Goal: Task Accomplishment & Management: Use online tool/utility

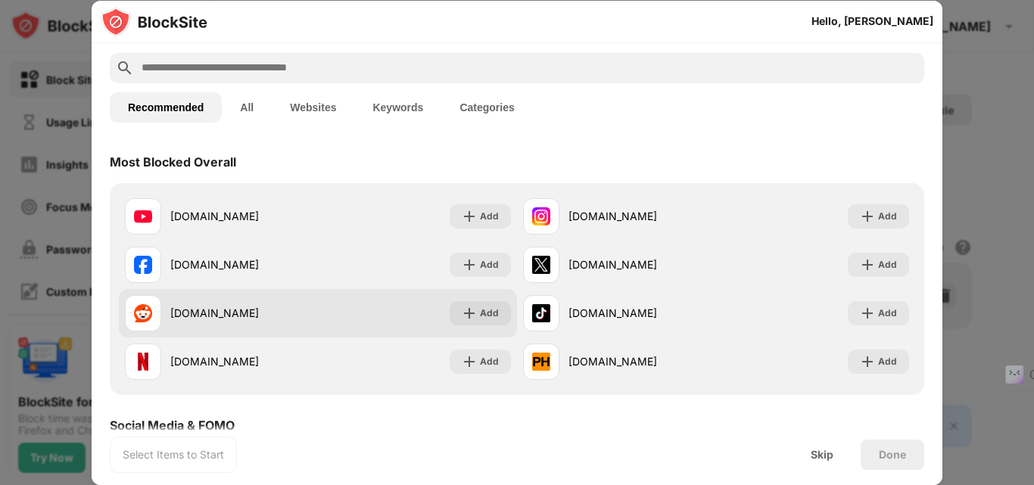
scroll to position [151, 0]
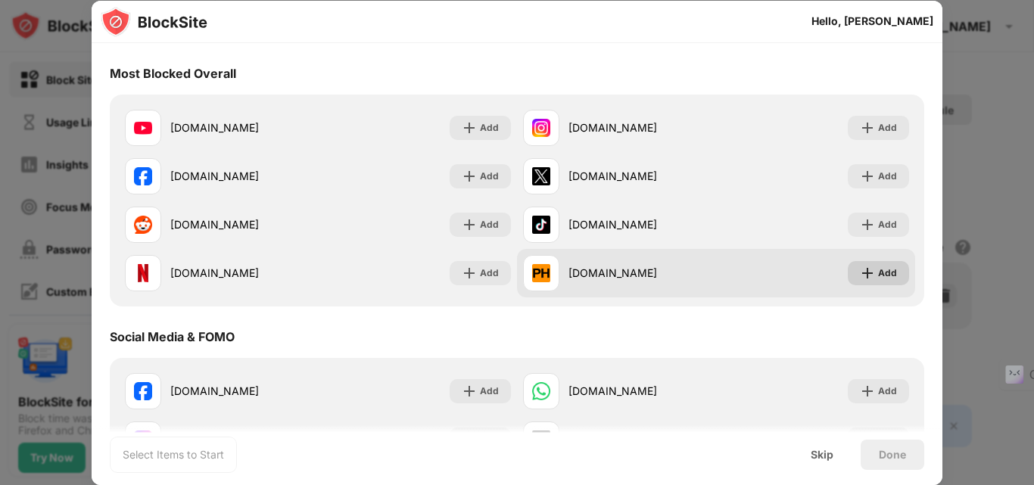
click at [878, 276] on div "Add" at bounding box center [887, 273] width 19 height 15
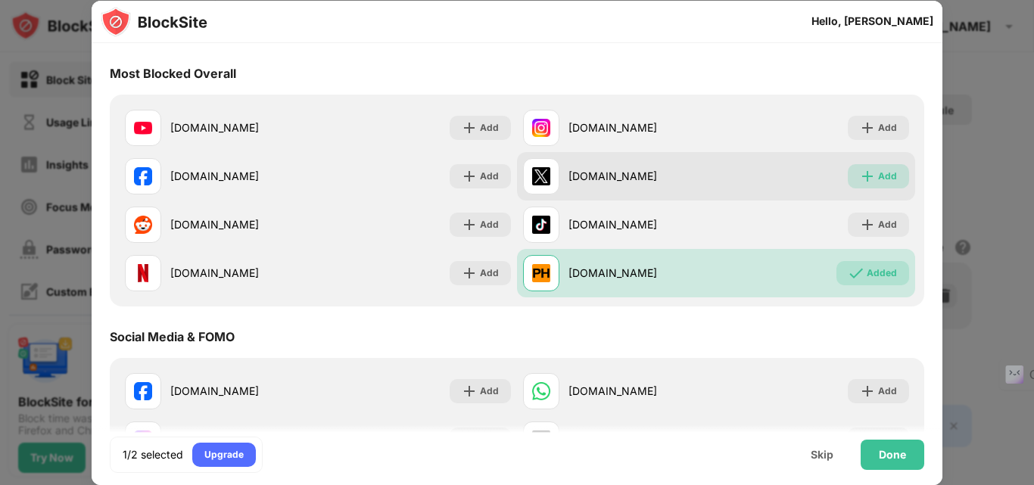
click at [878, 176] on div "Add" at bounding box center [887, 176] width 19 height 15
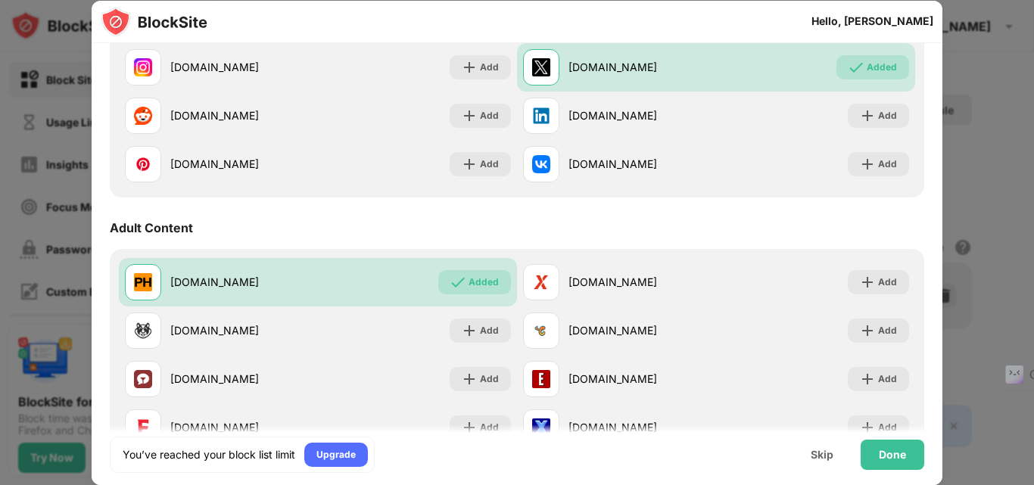
scroll to position [530, 0]
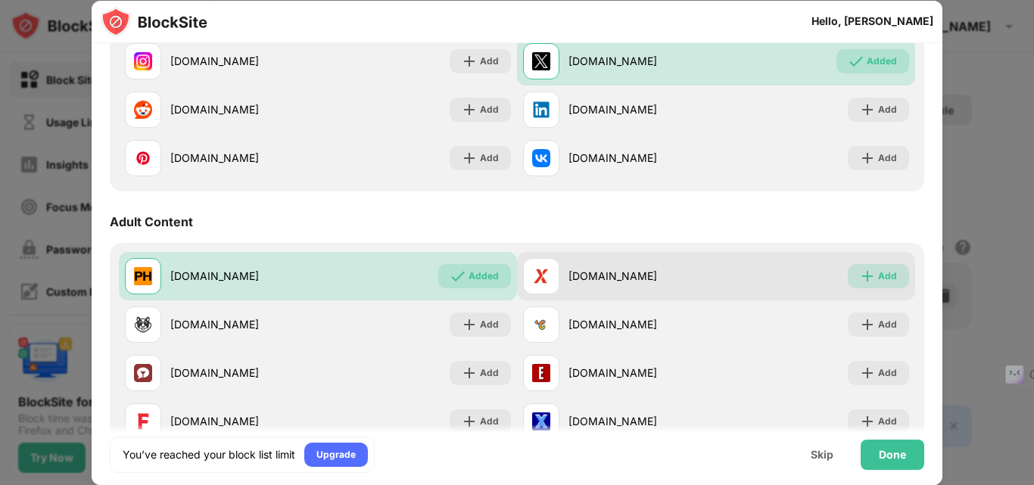
click at [882, 280] on div "Add" at bounding box center [887, 276] width 19 height 15
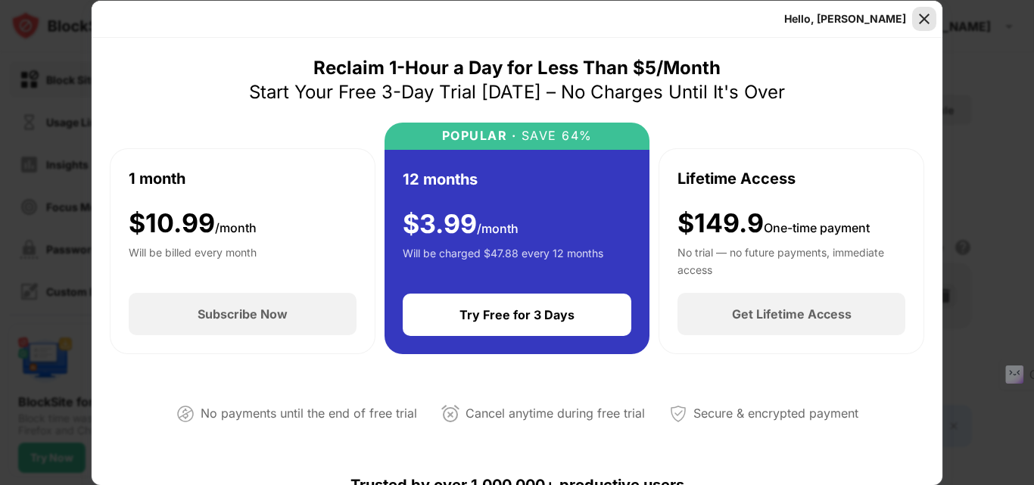
click at [928, 11] on img at bounding box center [924, 18] width 15 height 15
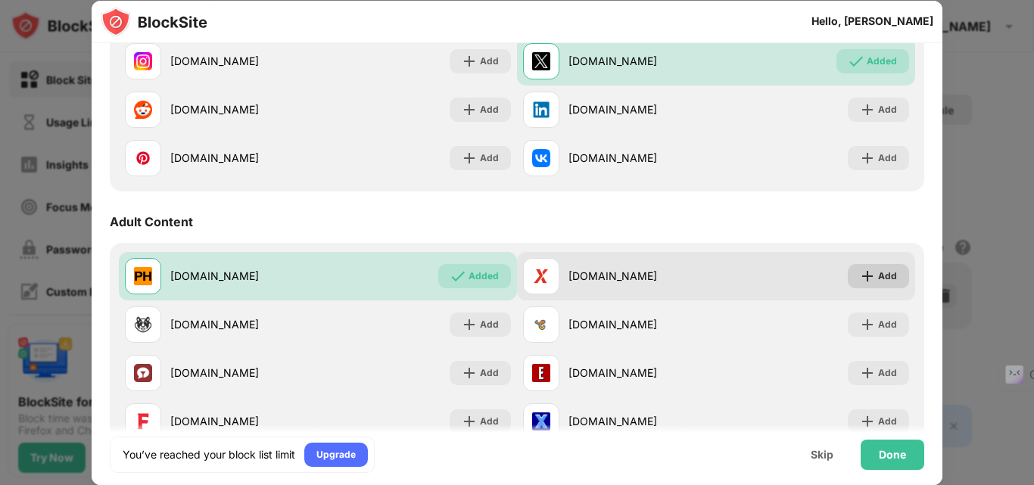
click at [865, 279] on img at bounding box center [867, 276] width 15 height 15
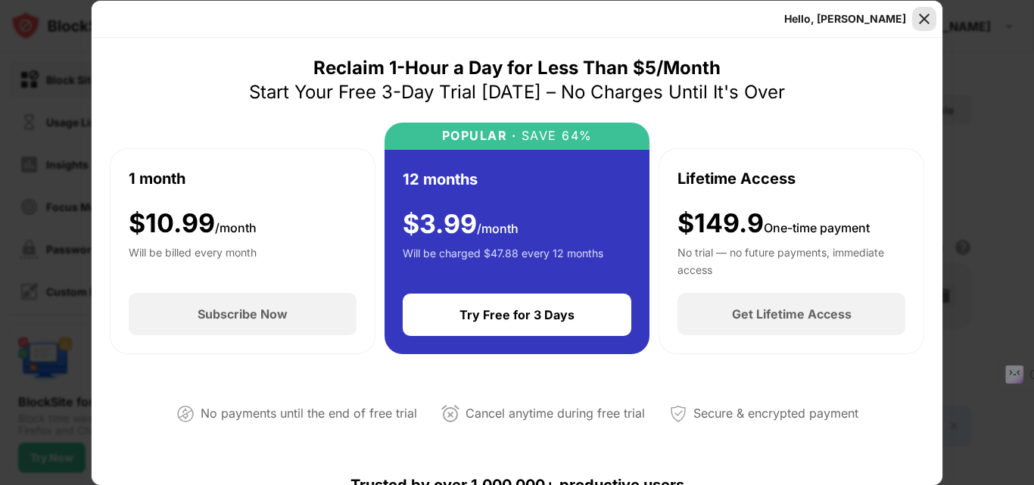
click at [921, 18] on img at bounding box center [924, 18] width 15 height 15
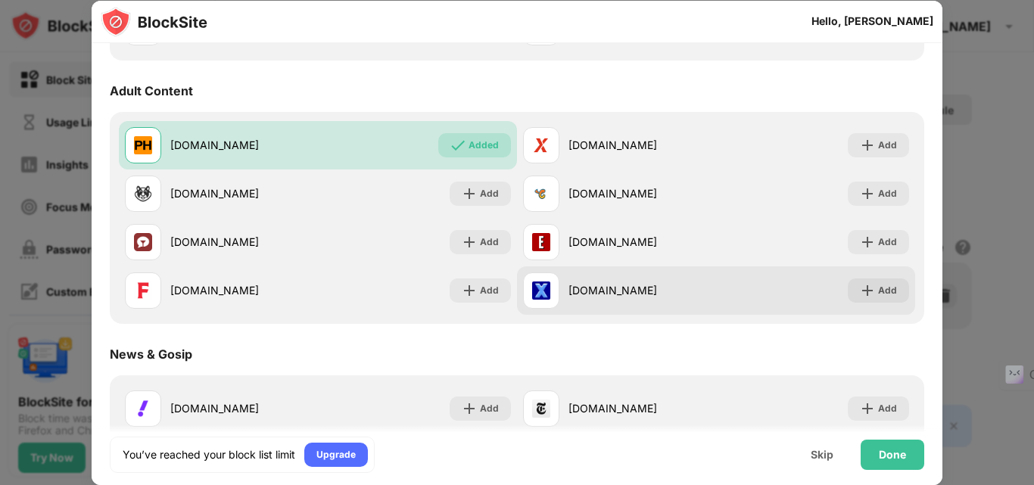
scroll to position [681, 0]
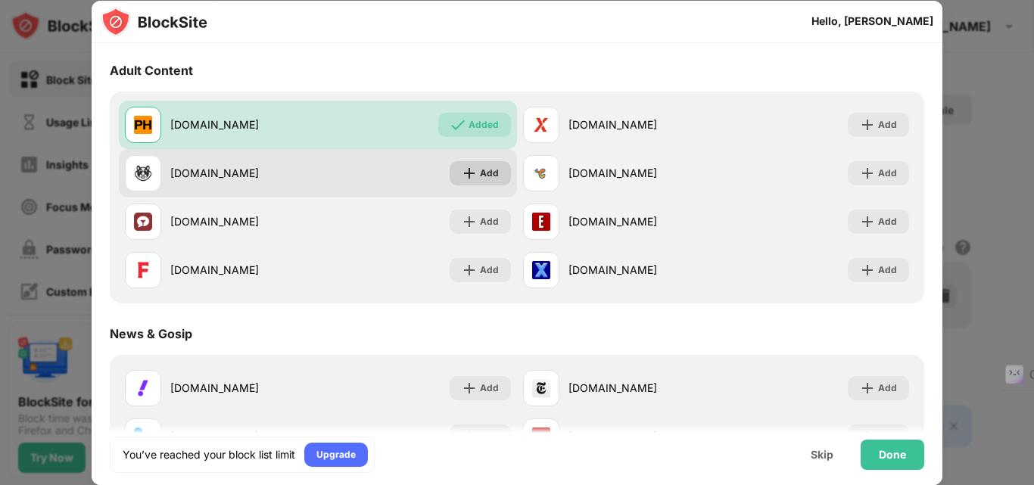
click at [485, 173] on div "Add" at bounding box center [489, 173] width 19 height 15
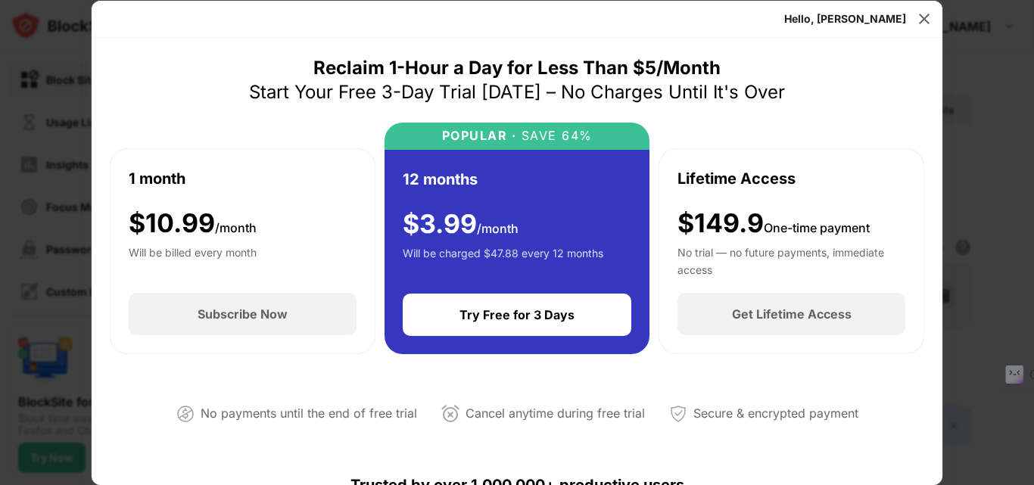
click at [918, 13] on img at bounding box center [924, 18] width 15 height 15
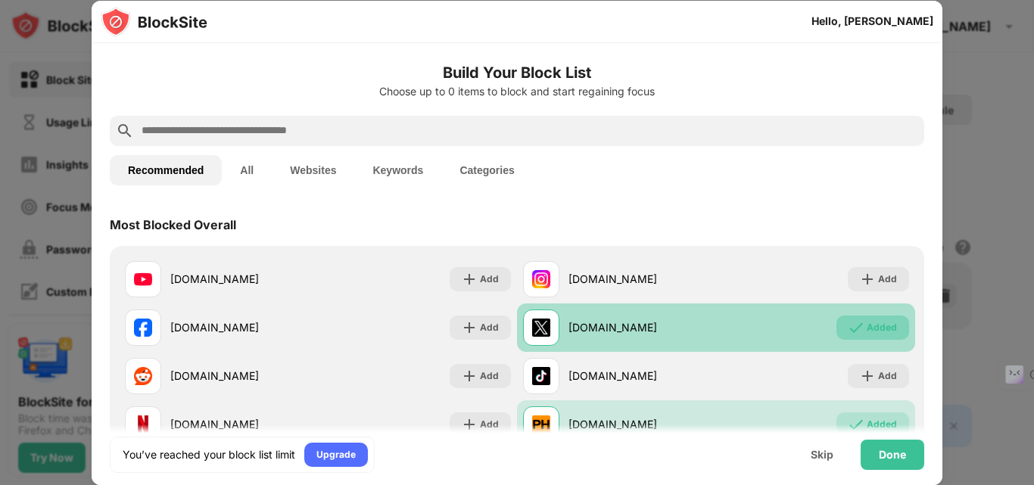
click at [867, 325] on div "Added" at bounding box center [882, 327] width 30 height 15
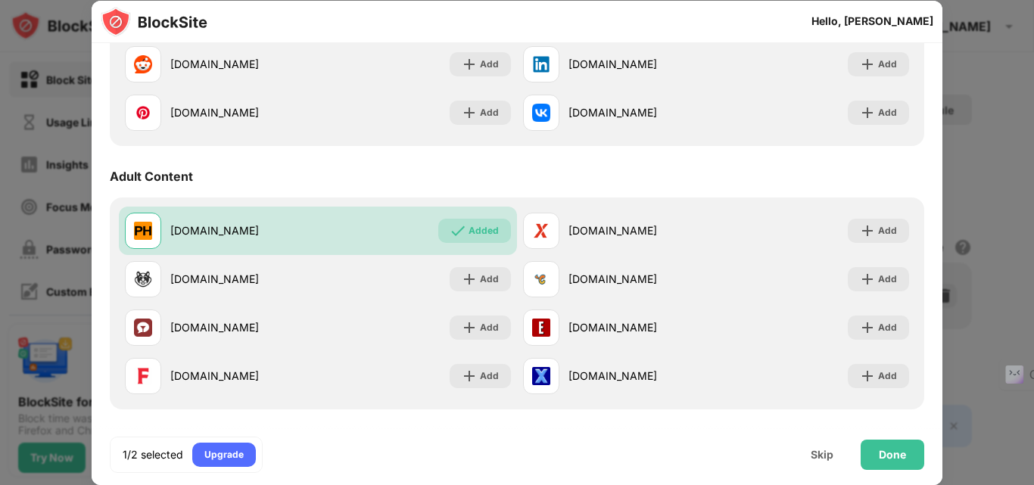
scroll to position [681, 0]
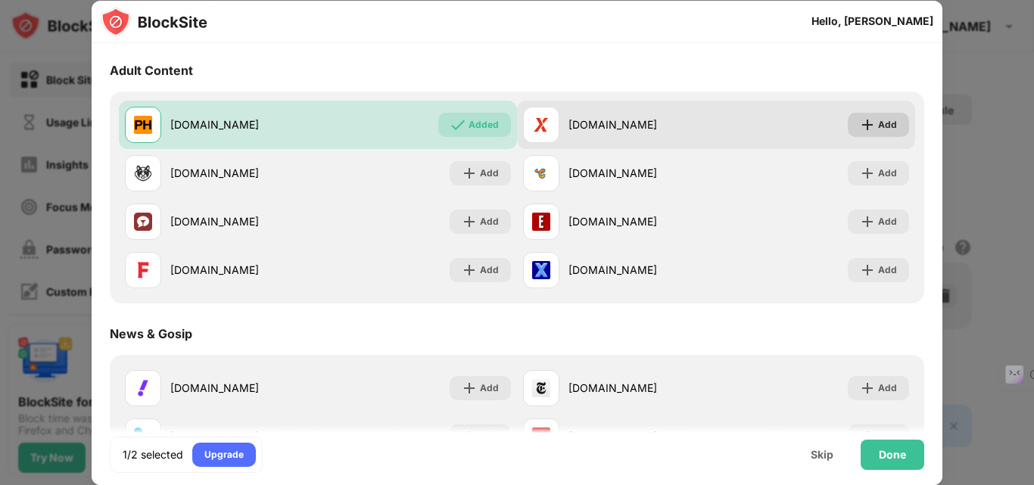
click at [860, 124] on img at bounding box center [867, 124] width 15 height 15
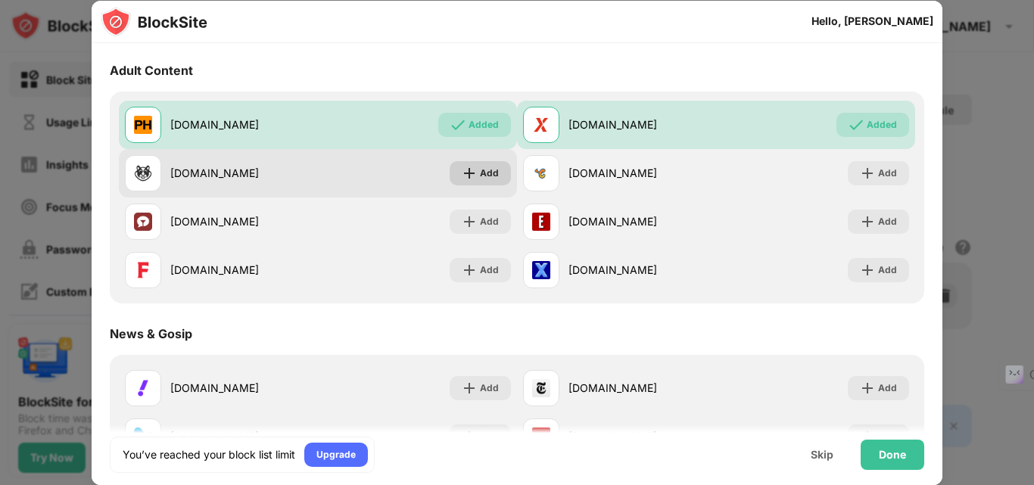
click at [479, 163] on div "Add" at bounding box center [480, 173] width 61 height 24
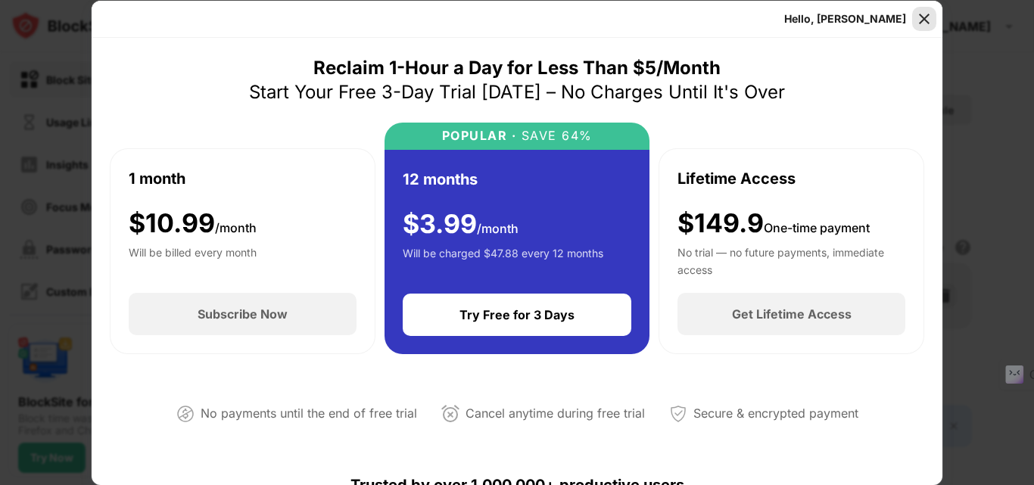
click at [923, 15] on img at bounding box center [924, 18] width 15 height 15
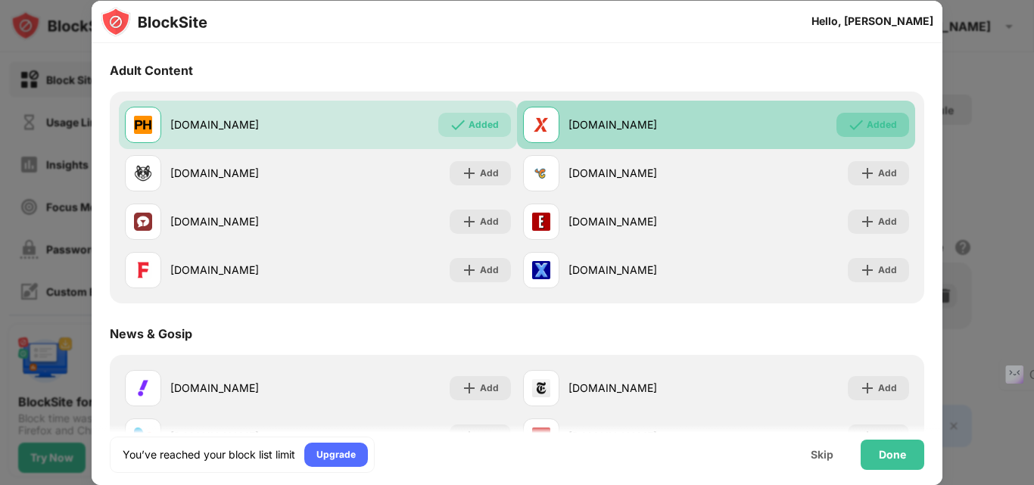
click at [849, 124] on img at bounding box center [856, 124] width 15 height 15
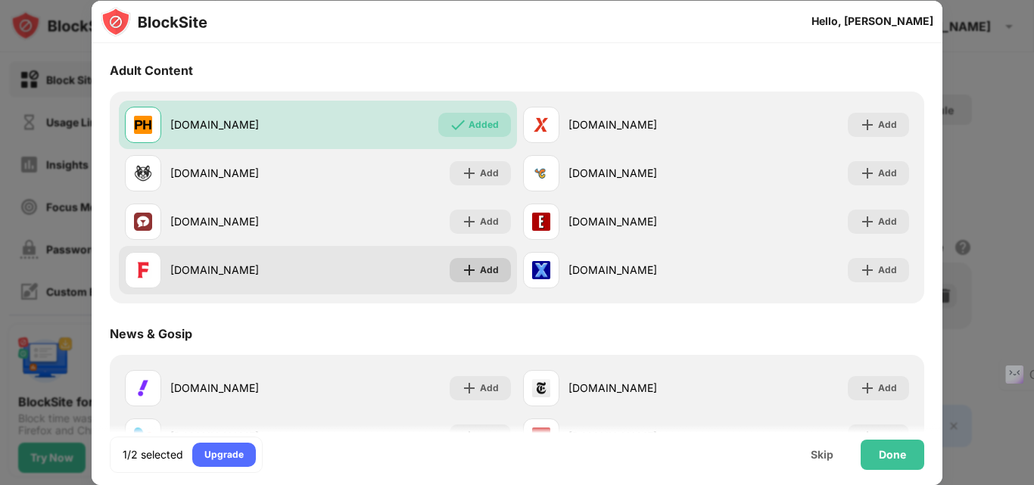
click at [480, 269] on div "Add" at bounding box center [489, 270] width 19 height 15
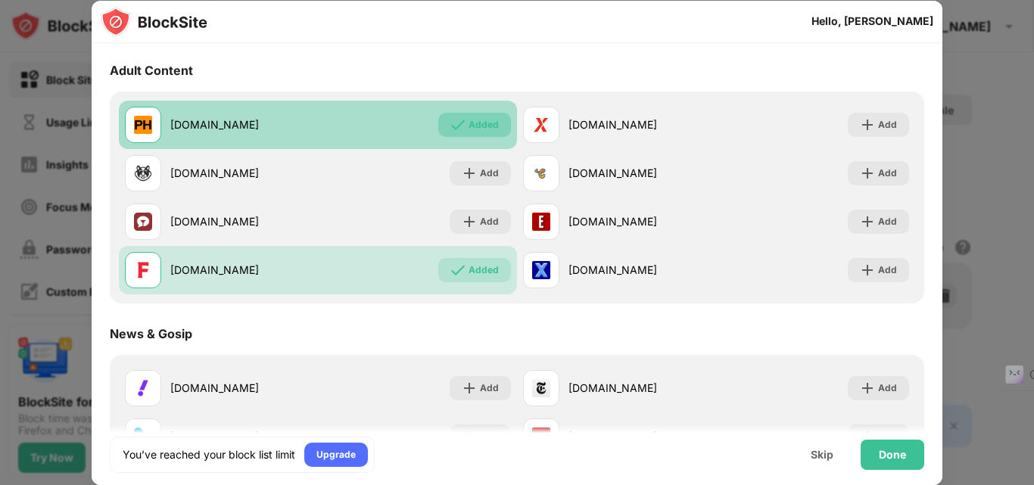
click at [478, 116] on div "Added" at bounding box center [474, 125] width 73 height 24
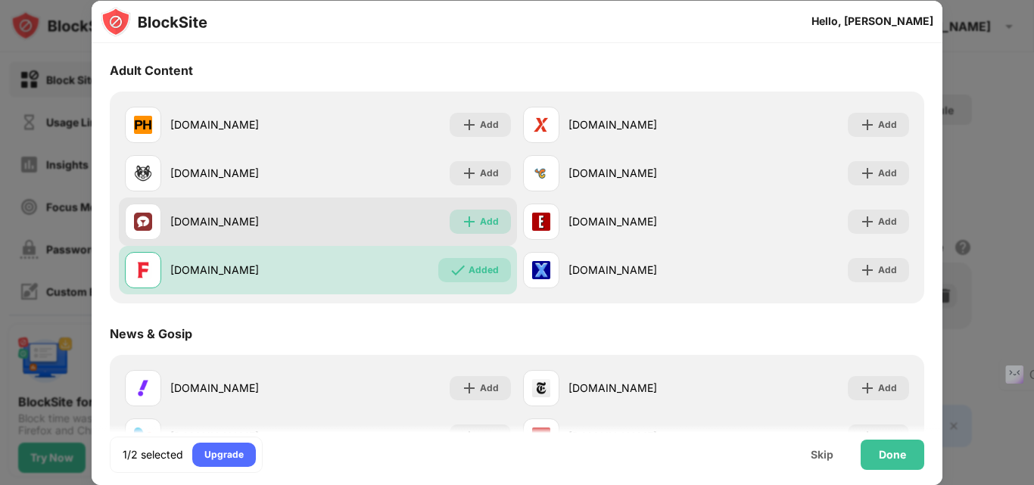
click at [472, 217] on div "Add" at bounding box center [480, 222] width 61 height 24
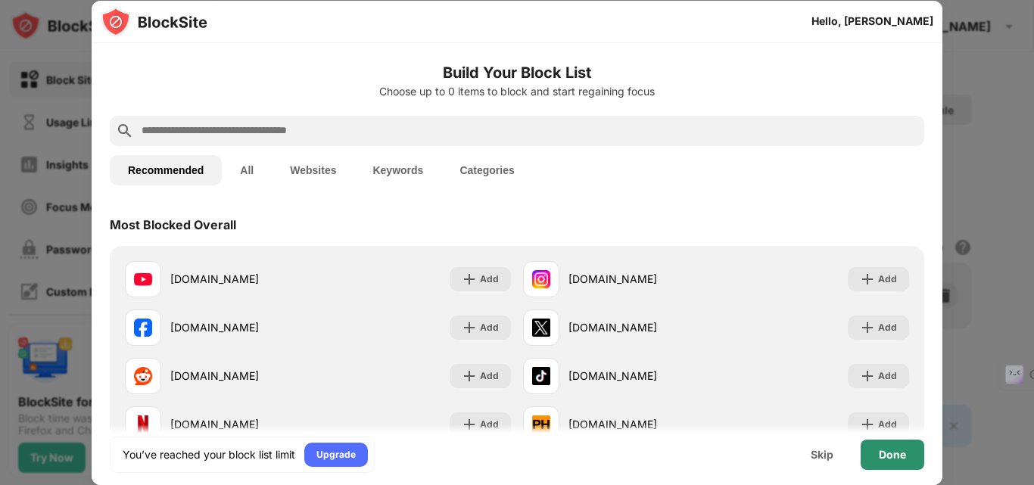
click at [877, 458] on div "Done" at bounding box center [893, 455] width 64 height 30
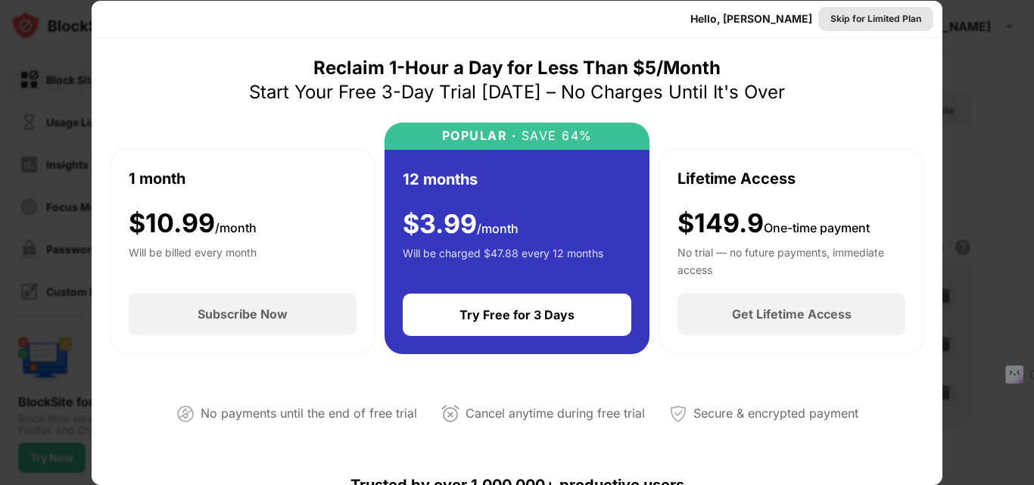
click at [851, 23] on div "Skip for Limited Plan" at bounding box center [876, 18] width 91 height 15
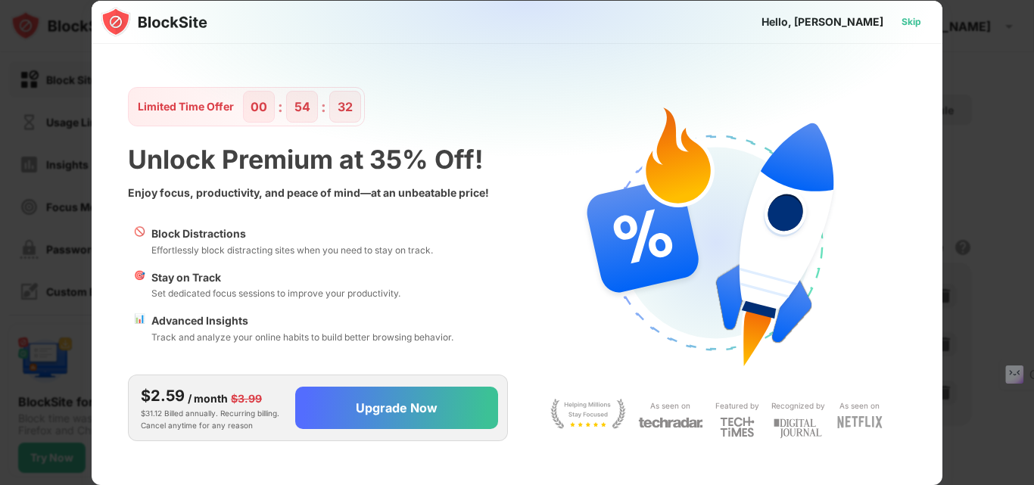
click at [917, 18] on div "Skip" at bounding box center [912, 21] width 20 height 15
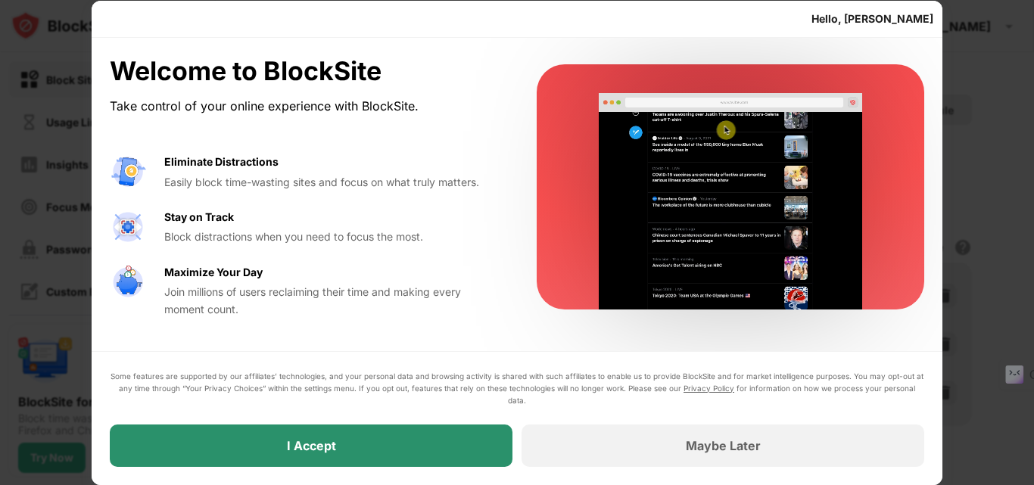
click at [396, 425] on div "I Accept" at bounding box center [311, 446] width 403 height 42
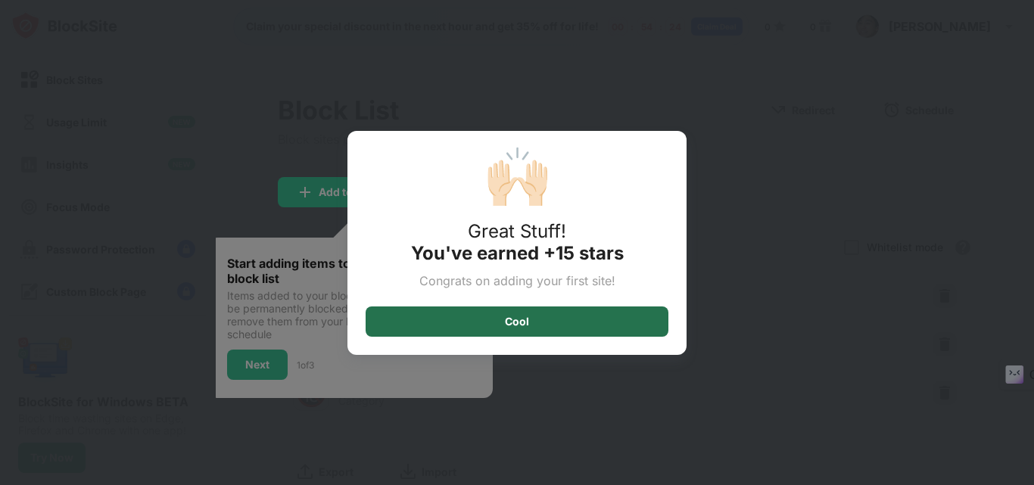
click at [552, 326] on div "Cool" at bounding box center [517, 322] width 303 height 30
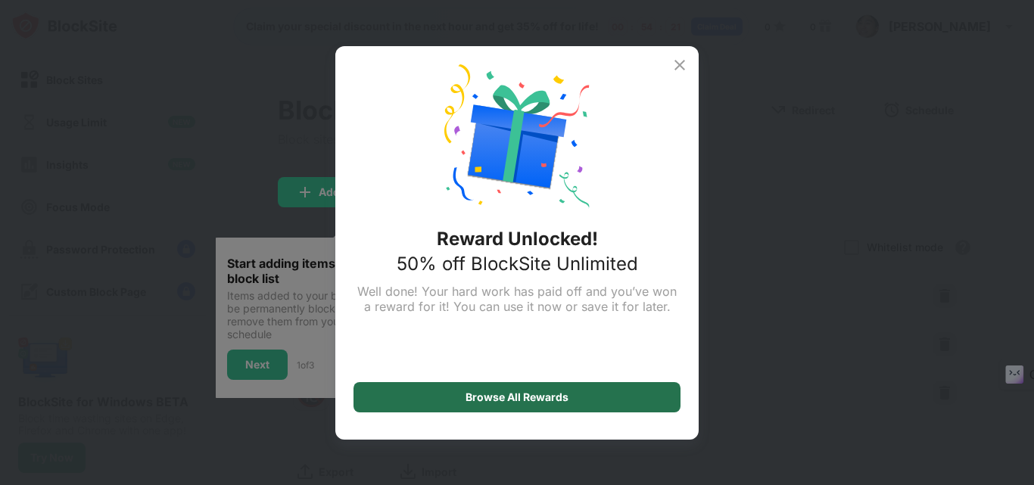
click at [545, 403] on div "Browse All Rewards" at bounding box center [517, 397] width 103 height 12
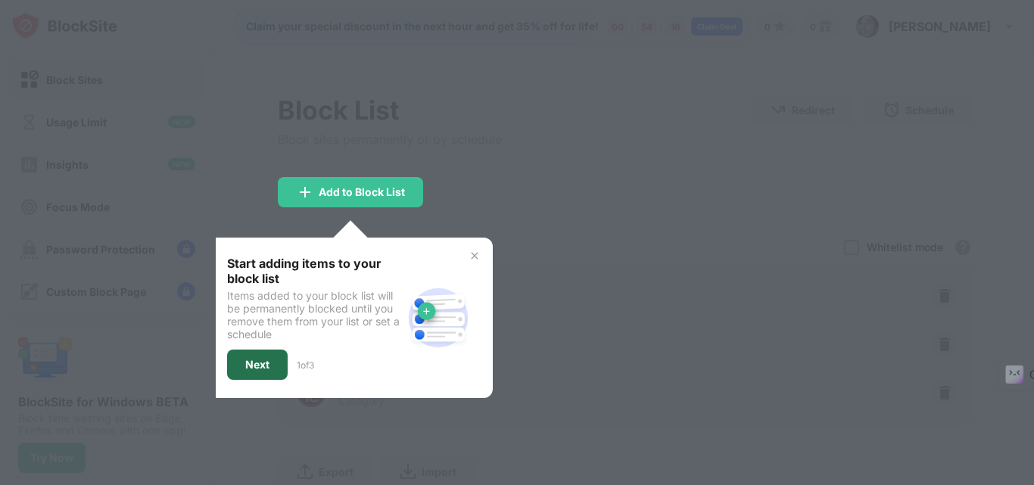
click at [252, 377] on div "Next" at bounding box center [257, 365] width 61 height 30
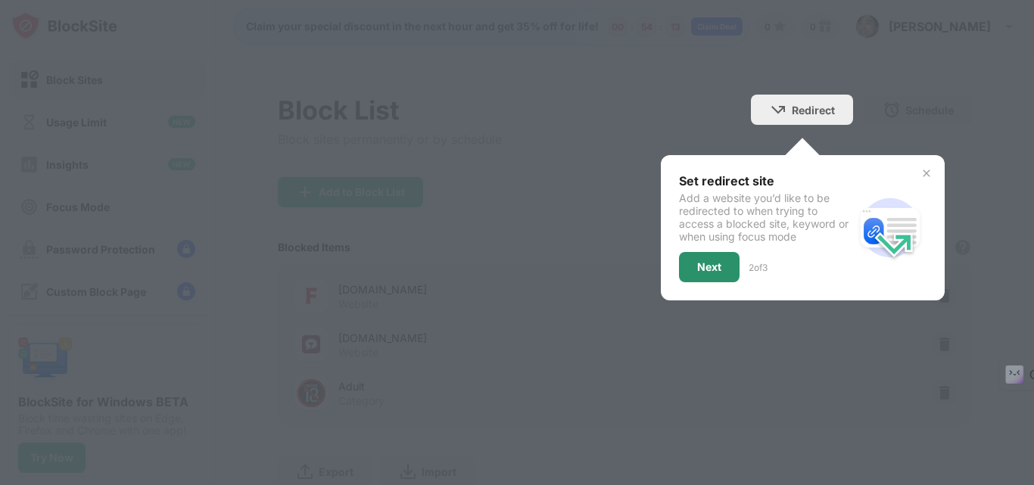
click at [711, 269] on div "Next" at bounding box center [709, 267] width 61 height 30
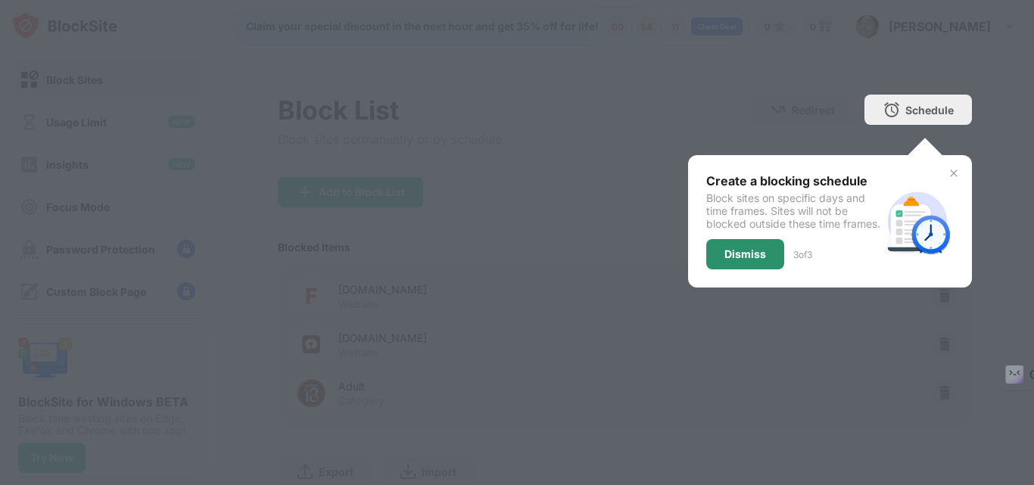
click at [725, 260] on div "Dismiss" at bounding box center [746, 254] width 42 height 12
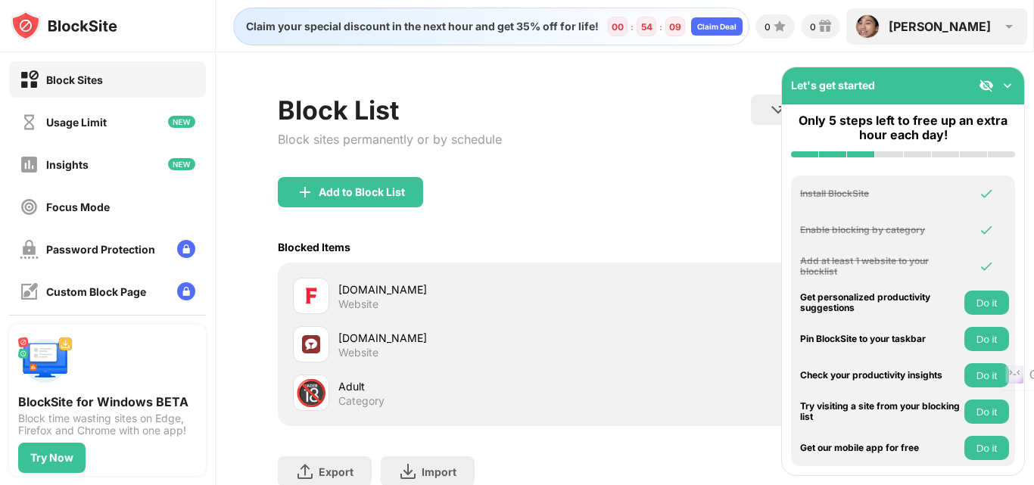
click at [975, 29] on div "Trần" at bounding box center [940, 26] width 102 height 15
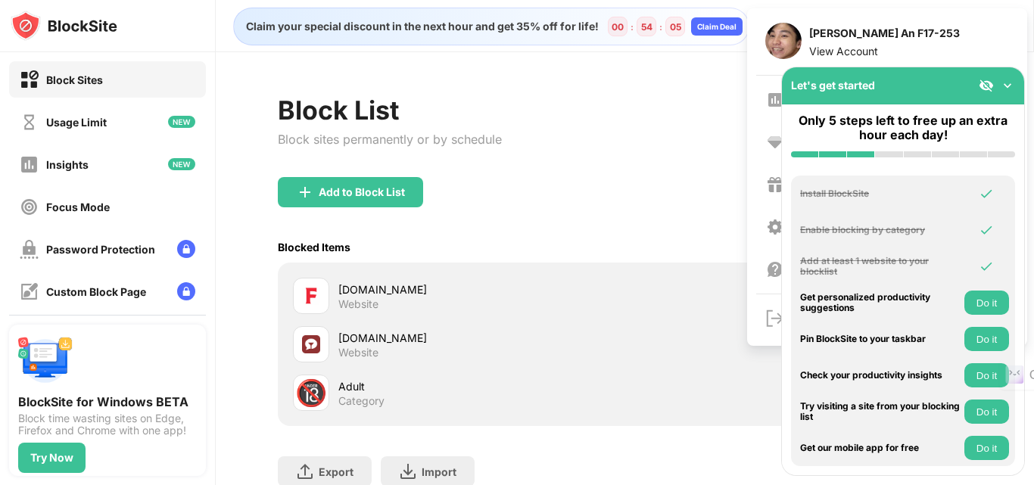
click at [1005, 89] on img at bounding box center [1007, 85] width 15 height 15
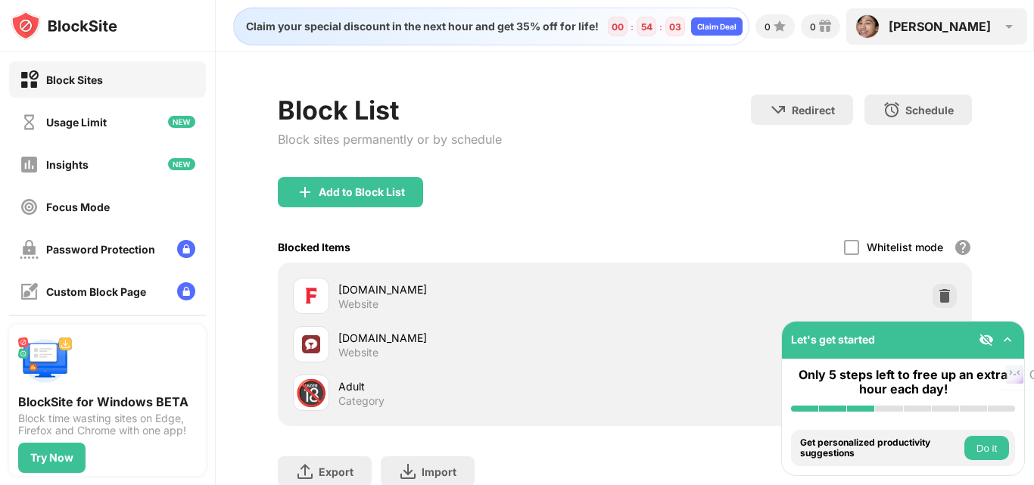
click at [983, 32] on div "Trần" at bounding box center [940, 26] width 102 height 15
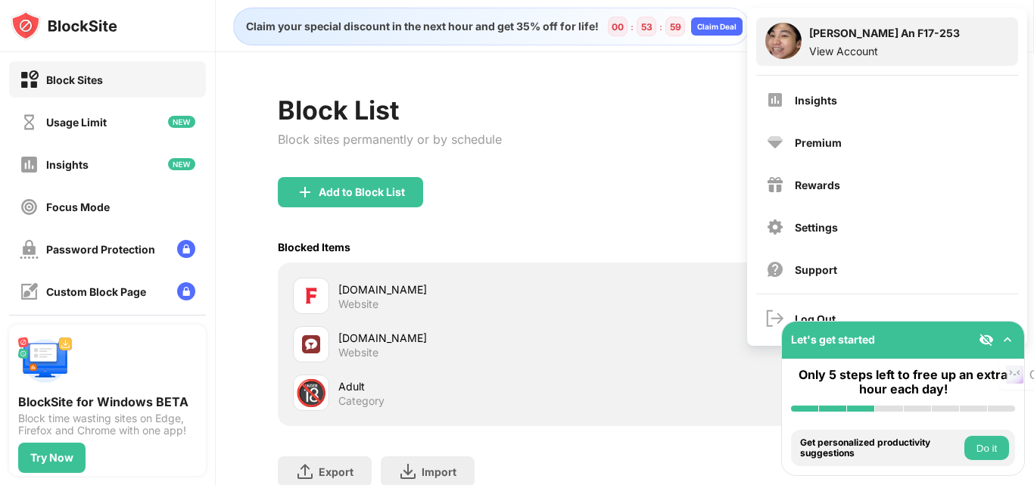
click at [998, 38] on div "Trần Hòa An F17-253 View Account" at bounding box center [887, 41] width 262 height 48
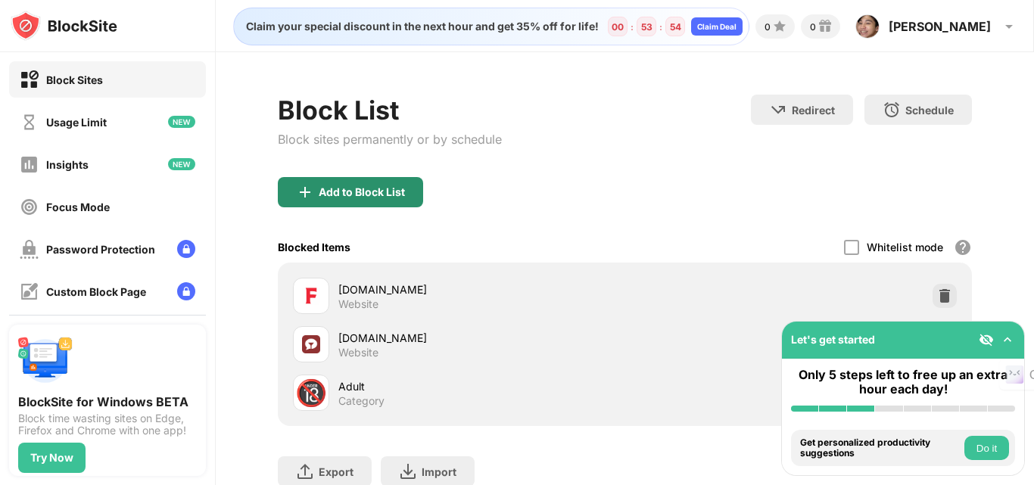
click at [347, 192] on div "Add to Block List" at bounding box center [362, 192] width 86 height 12
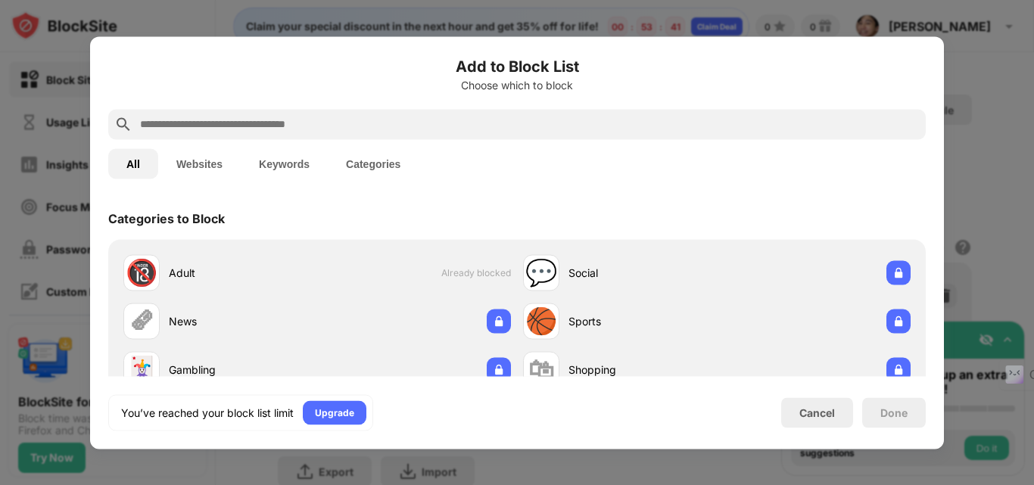
click at [354, 161] on button "Categories" at bounding box center [373, 163] width 91 height 30
click at [385, 173] on button "Categories" at bounding box center [373, 163] width 91 height 30
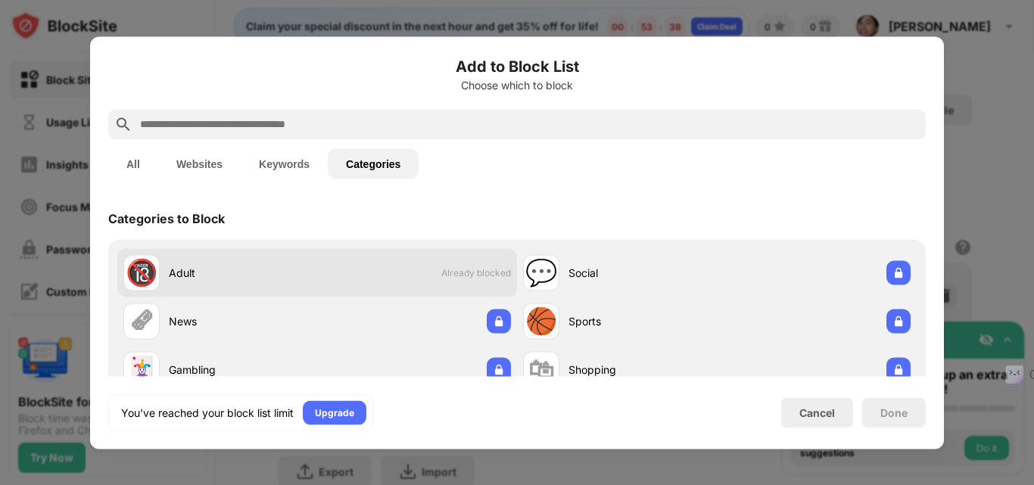
click at [466, 285] on div "🔞 Adult Already blocked" at bounding box center [317, 272] width 400 height 48
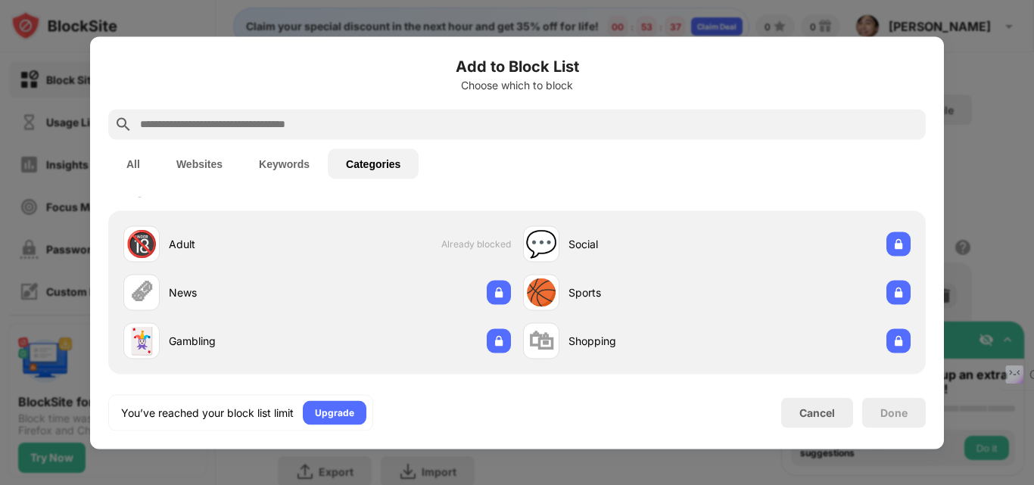
scroll to position [45, 0]
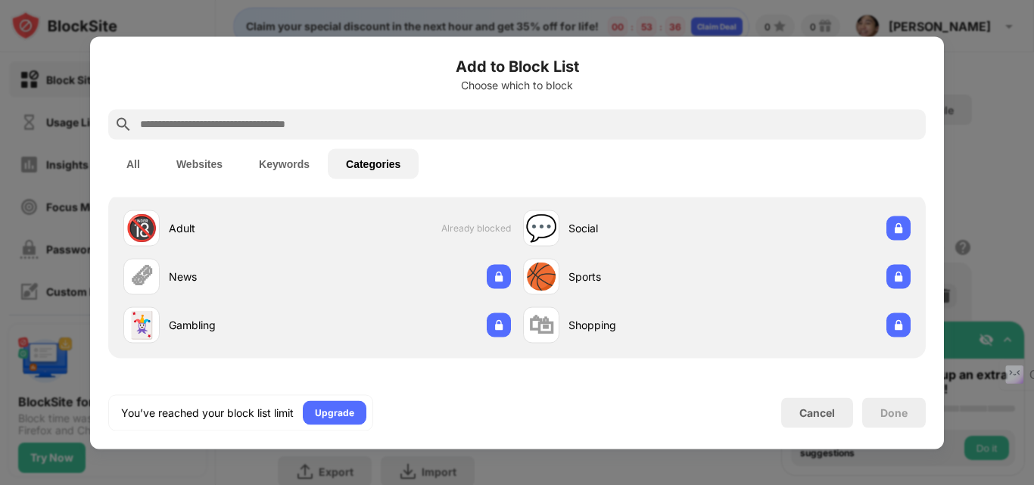
click at [278, 172] on button "Keywords" at bounding box center [284, 163] width 87 height 30
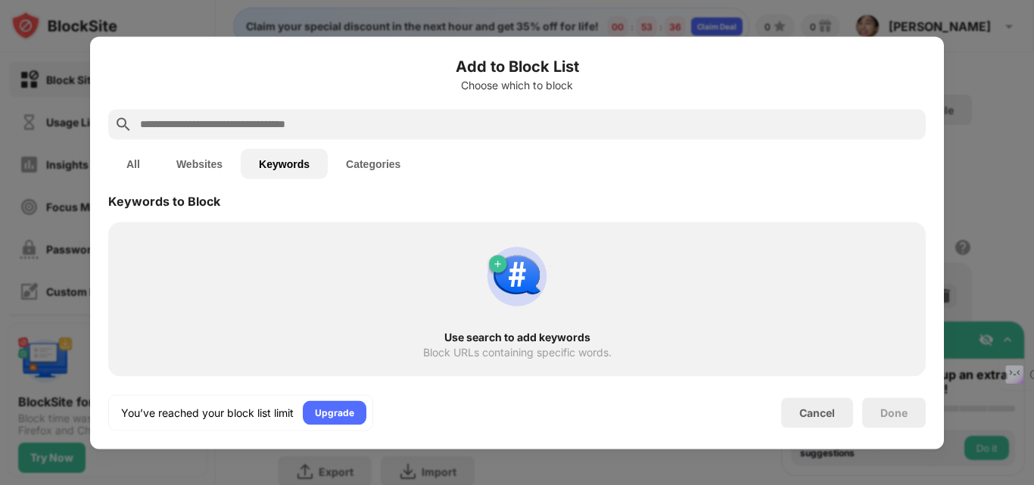
scroll to position [0, 0]
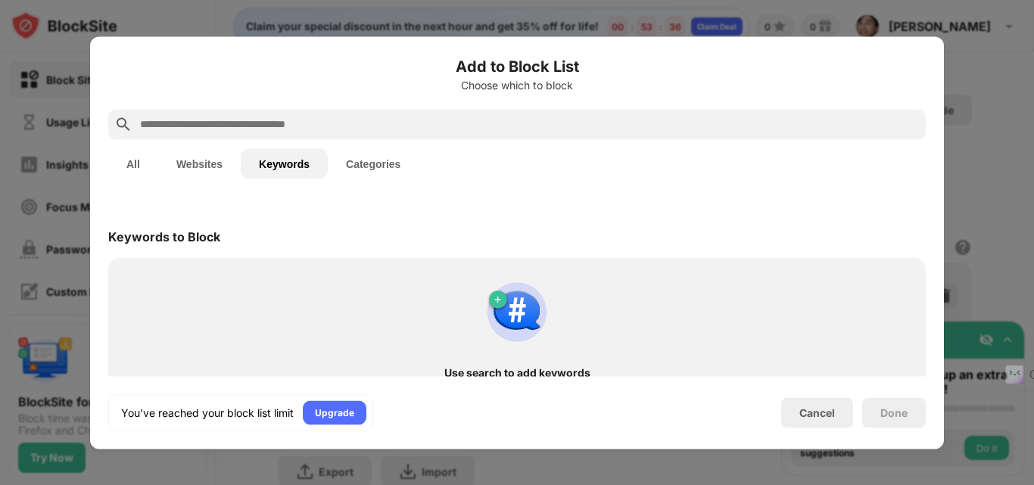
click at [216, 169] on button "Websites" at bounding box center [199, 163] width 83 height 30
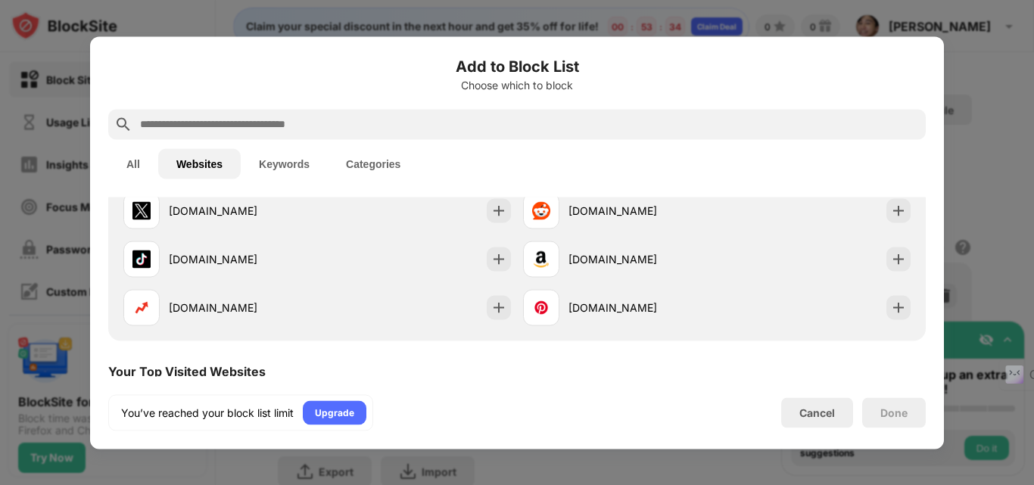
scroll to position [69, 0]
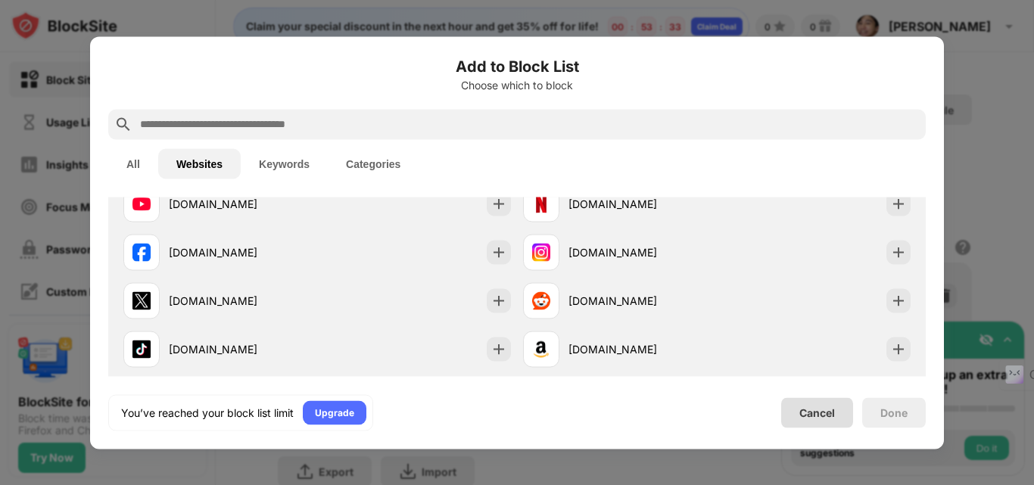
click at [812, 416] on div "Cancel" at bounding box center [817, 413] width 36 height 13
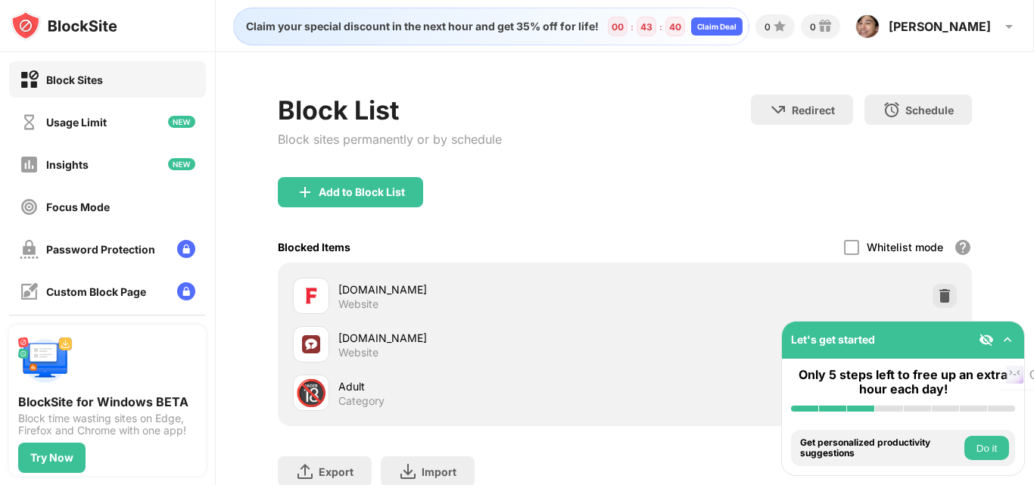
click at [95, 23] on img at bounding box center [64, 26] width 107 height 30
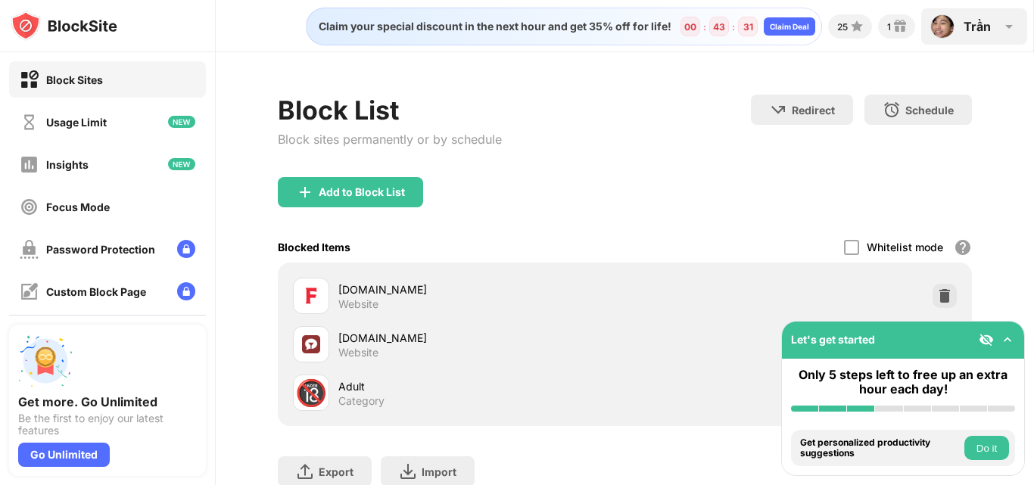
click at [948, 33] on img at bounding box center [942, 26] width 24 height 24
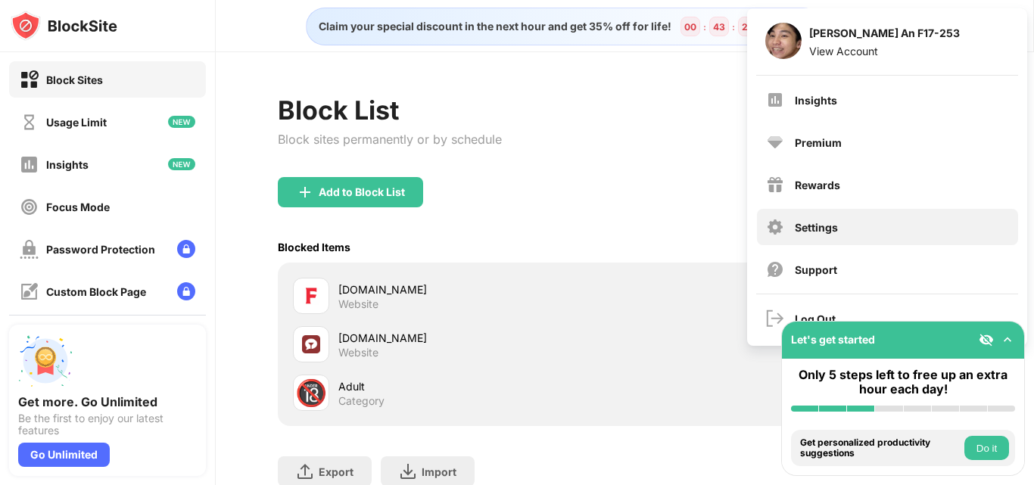
click at [823, 233] on div "Settings" at bounding box center [816, 227] width 43 height 13
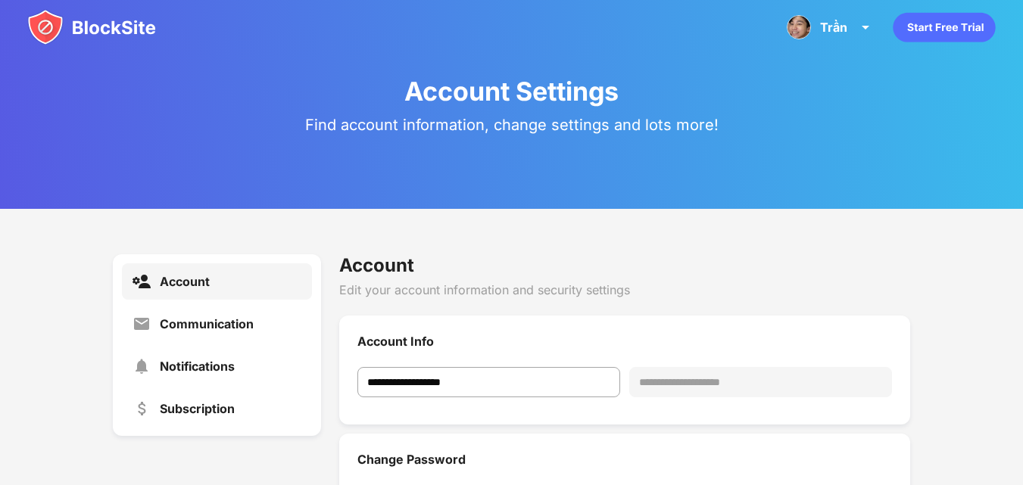
click at [93, 25] on img at bounding box center [91, 27] width 129 height 36
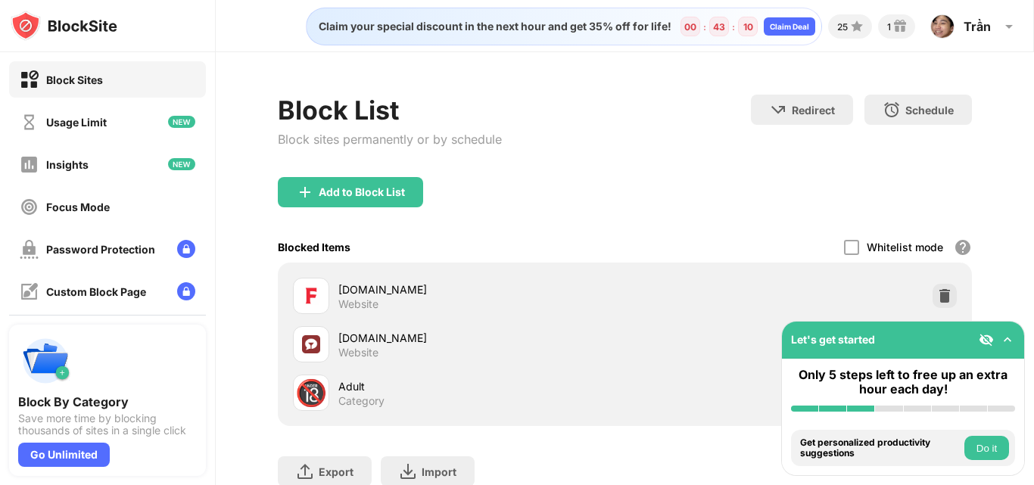
click at [977, 444] on button "Do it" at bounding box center [987, 448] width 45 height 24
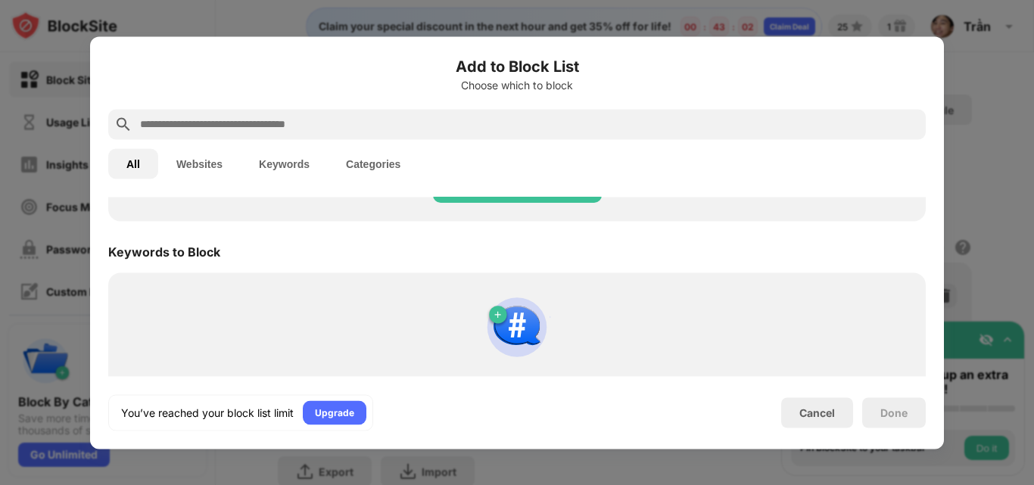
scroll to position [793, 0]
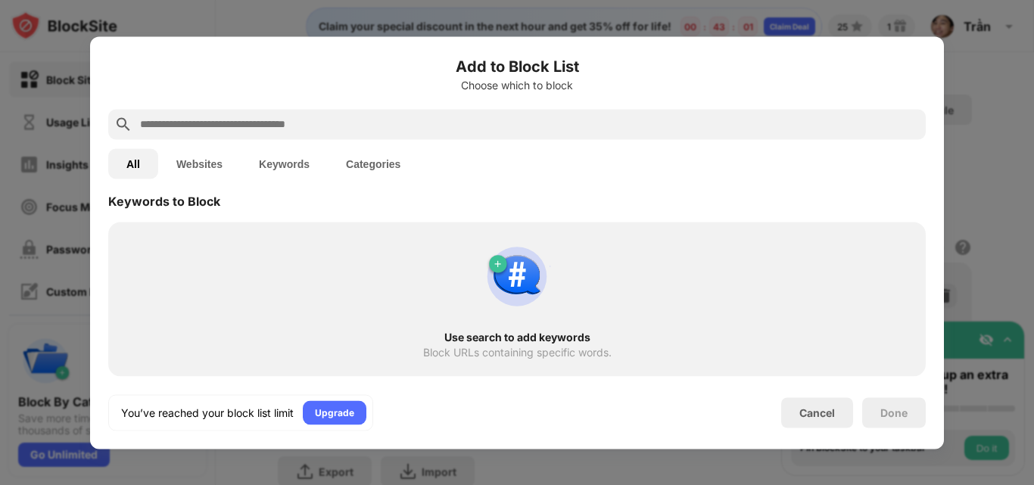
click at [192, 161] on button "Websites" at bounding box center [199, 163] width 83 height 30
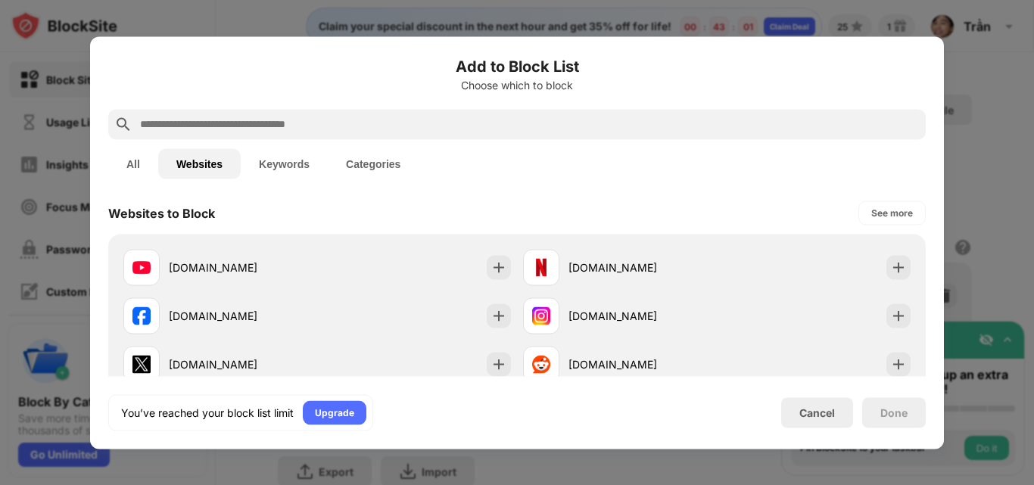
scroll to position [0, 0]
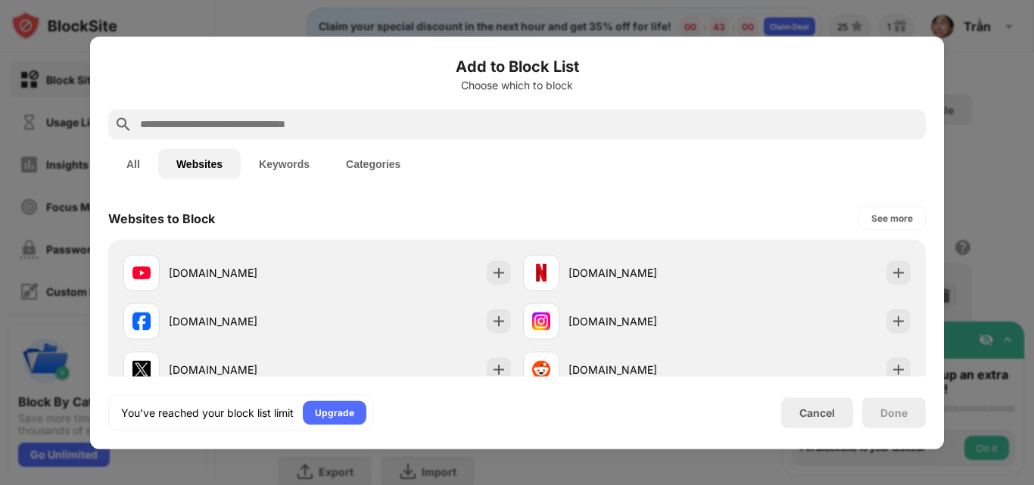
click at [269, 162] on button "Keywords" at bounding box center [284, 163] width 87 height 30
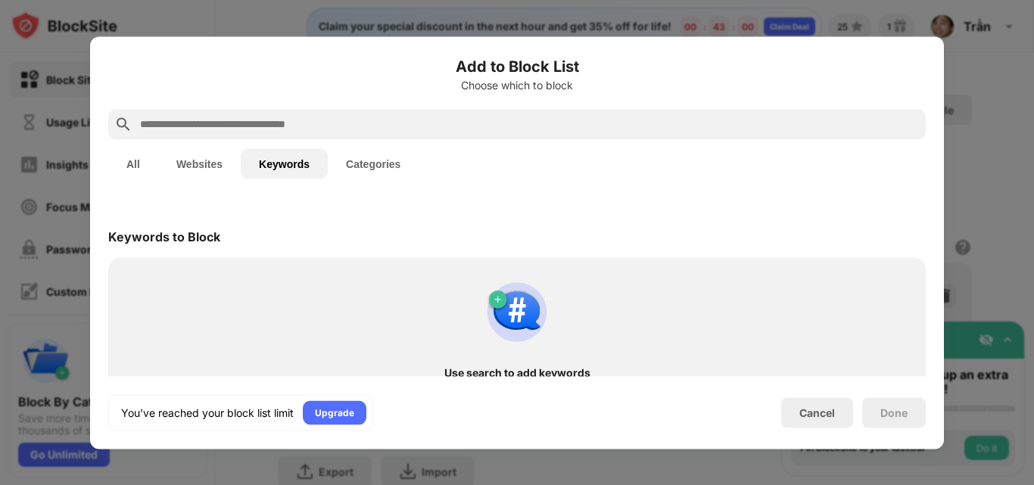
click at [356, 163] on button "Categories" at bounding box center [373, 163] width 91 height 30
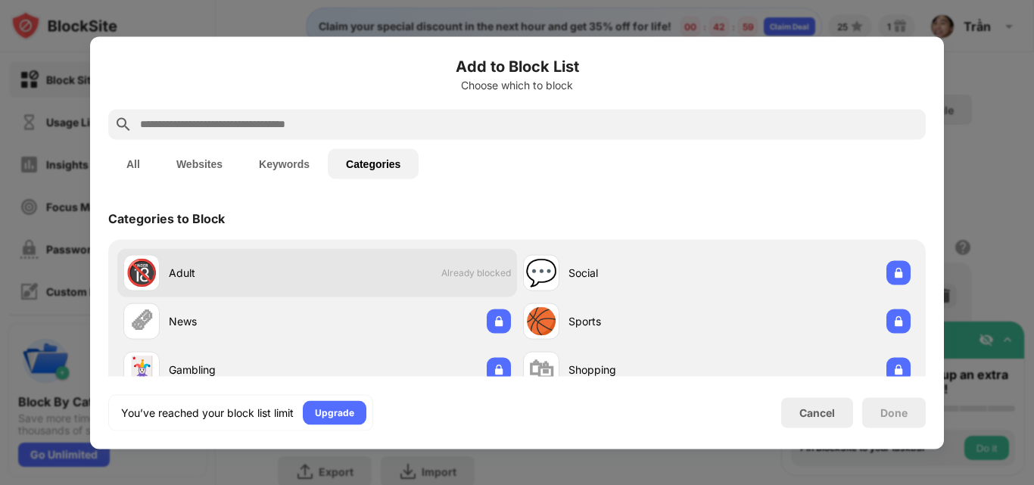
click at [321, 273] on div "🔞 Adult Already blocked" at bounding box center [317, 272] width 400 height 48
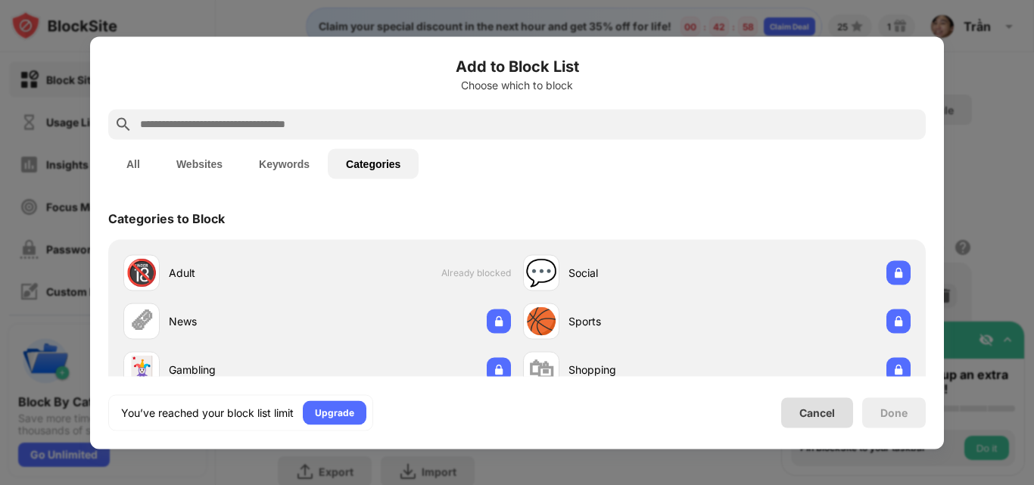
click at [795, 410] on div "Cancel" at bounding box center [817, 412] width 72 height 30
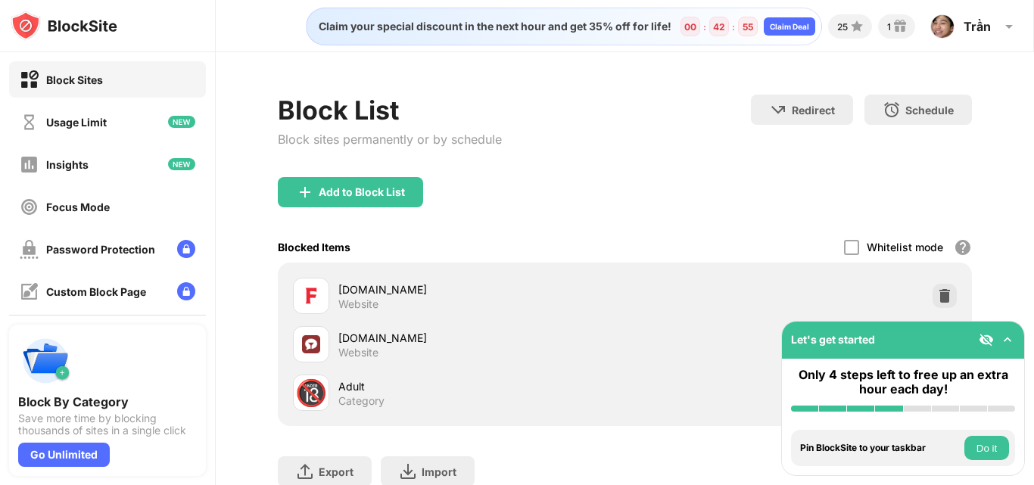
scroll to position [76, 0]
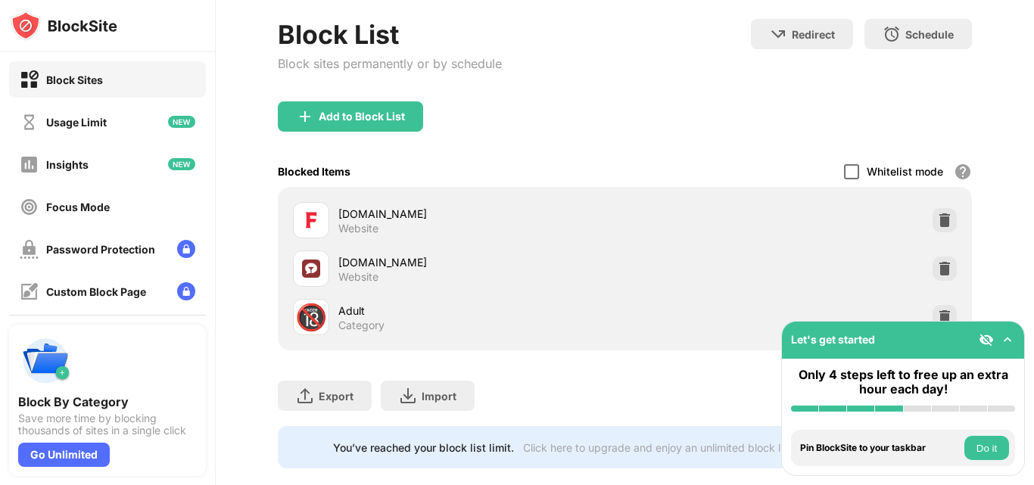
click at [845, 168] on div at bounding box center [851, 171] width 15 height 15
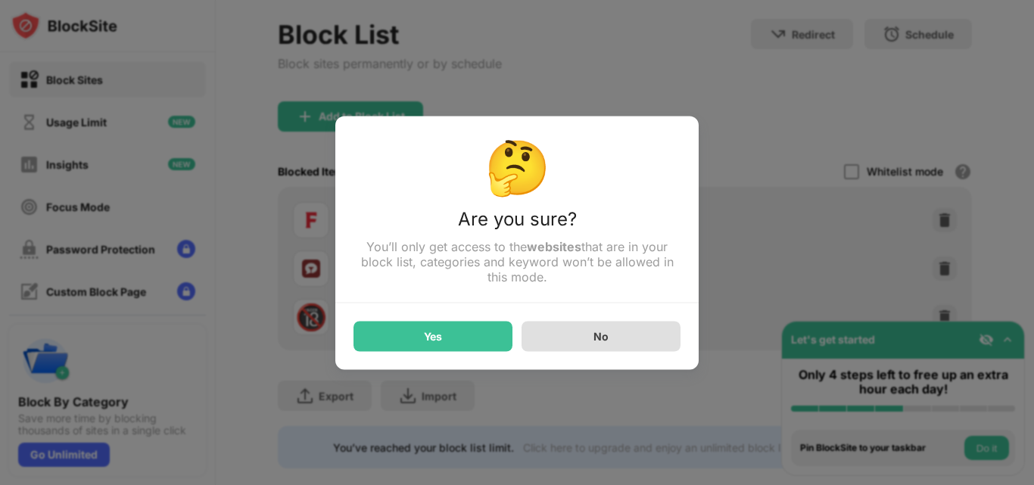
click at [621, 340] on div "No" at bounding box center [601, 336] width 159 height 30
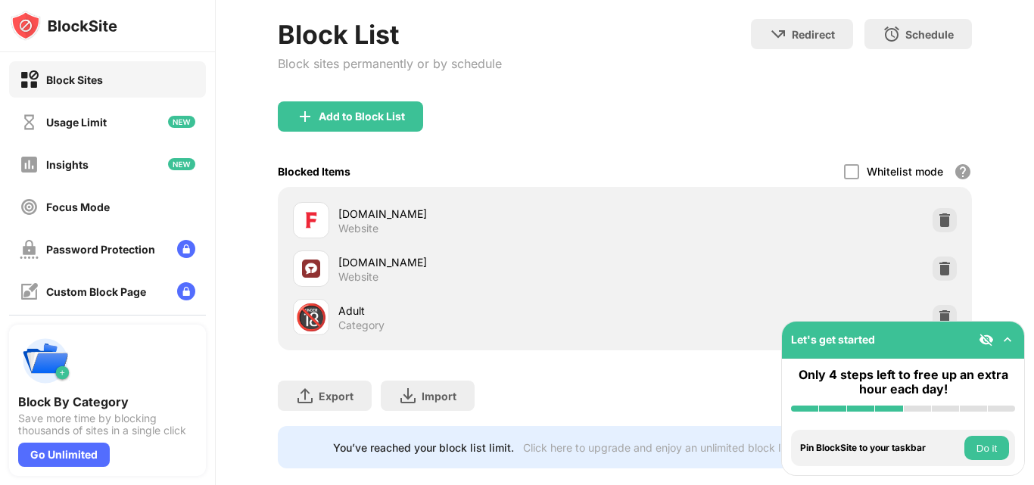
scroll to position [113, 0]
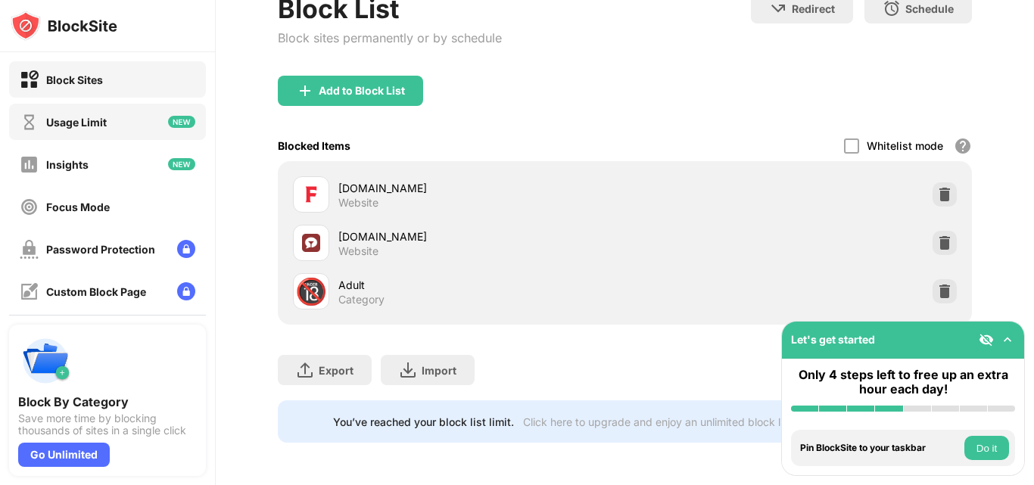
click at [114, 132] on div "Usage Limit" at bounding box center [107, 122] width 197 height 36
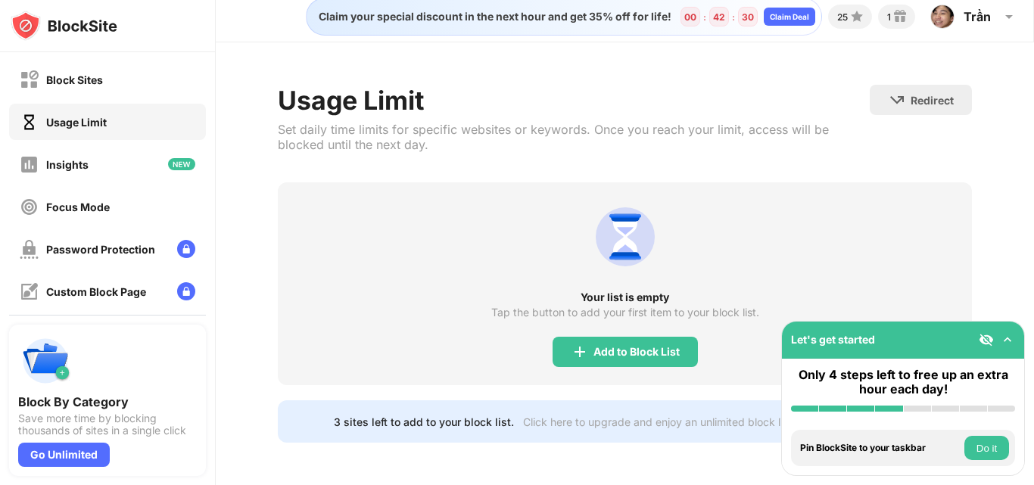
scroll to position [21, 0]
click at [70, 176] on div "Insights" at bounding box center [107, 164] width 197 height 36
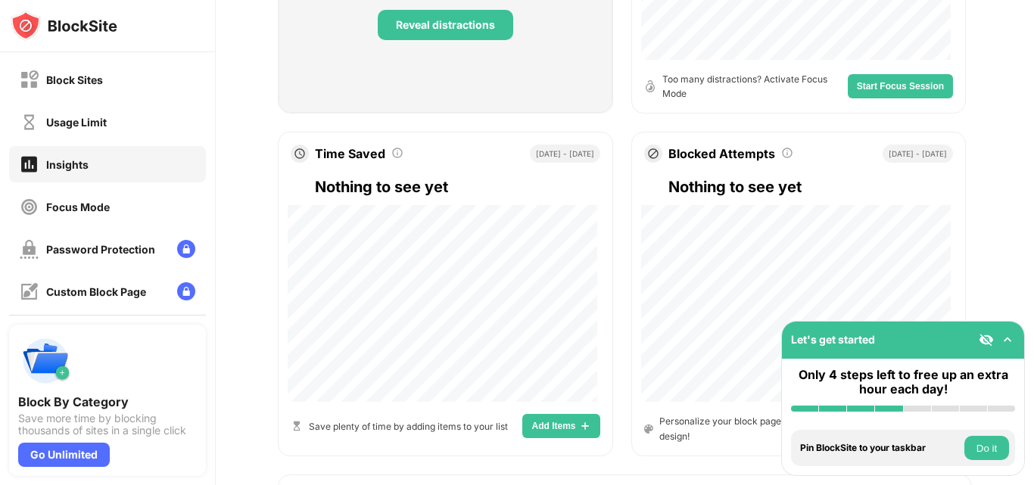
scroll to position [606, 0]
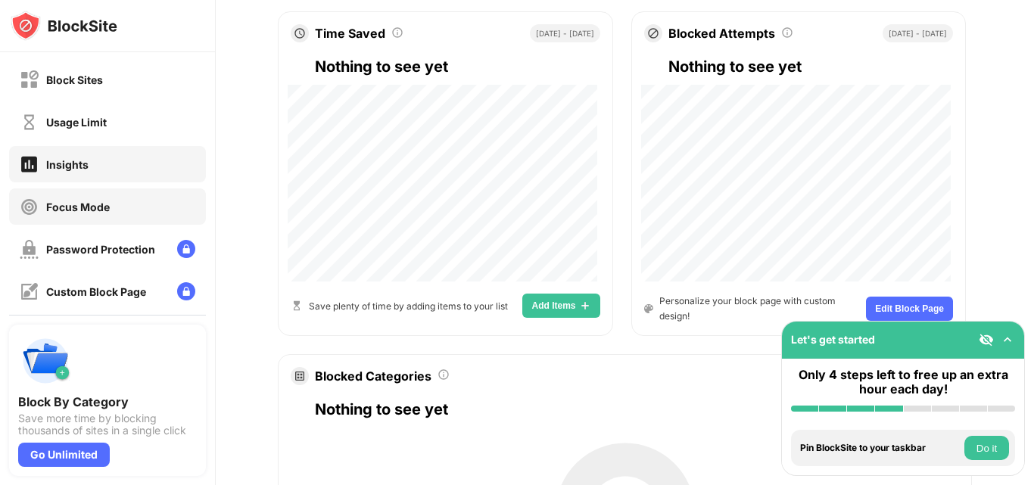
click at [108, 222] on div "Focus Mode" at bounding box center [107, 207] width 197 height 36
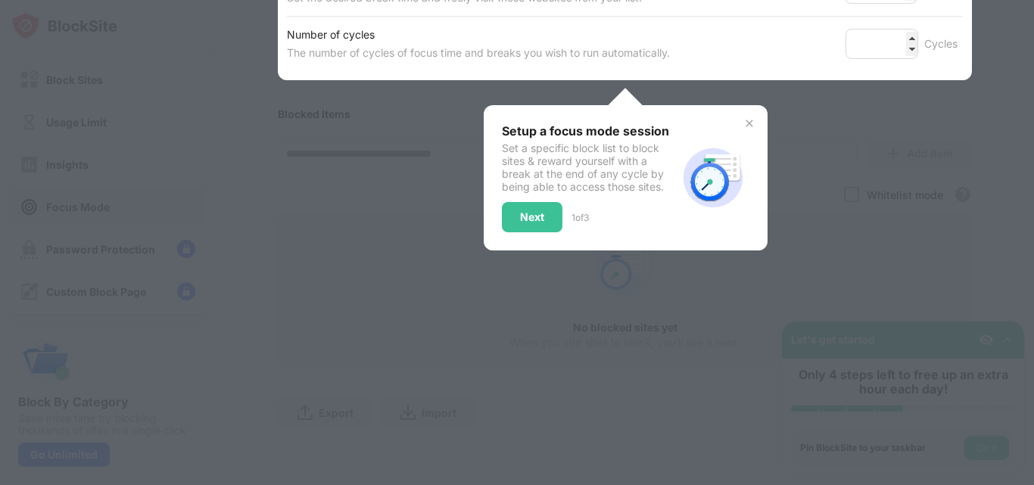
scroll to position [376, 0]
click at [536, 214] on div "Next" at bounding box center [532, 217] width 61 height 30
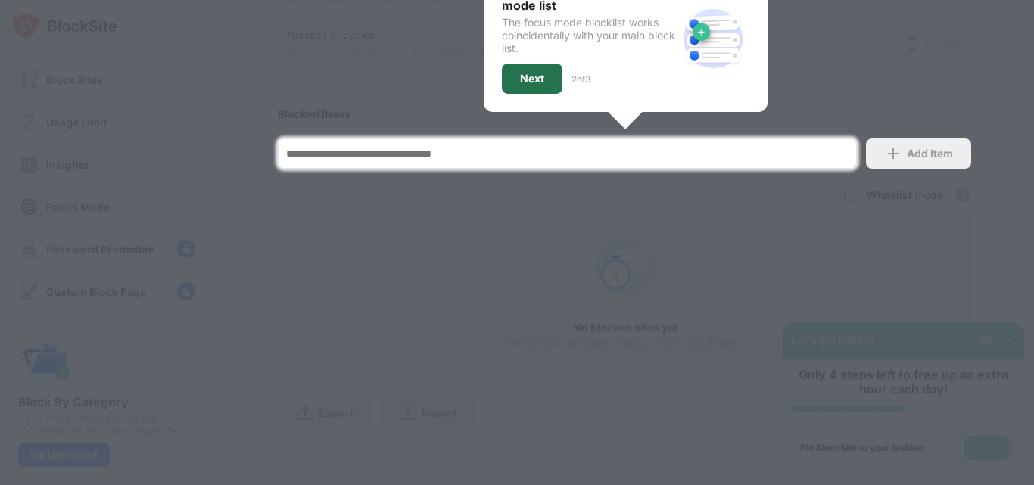
click at [538, 76] on div "Next" at bounding box center [532, 79] width 61 height 30
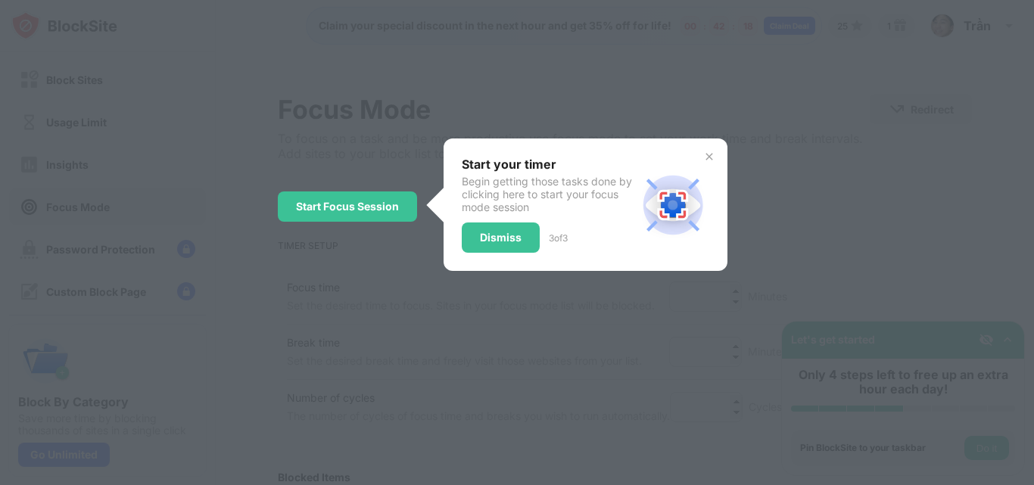
scroll to position [0, 0]
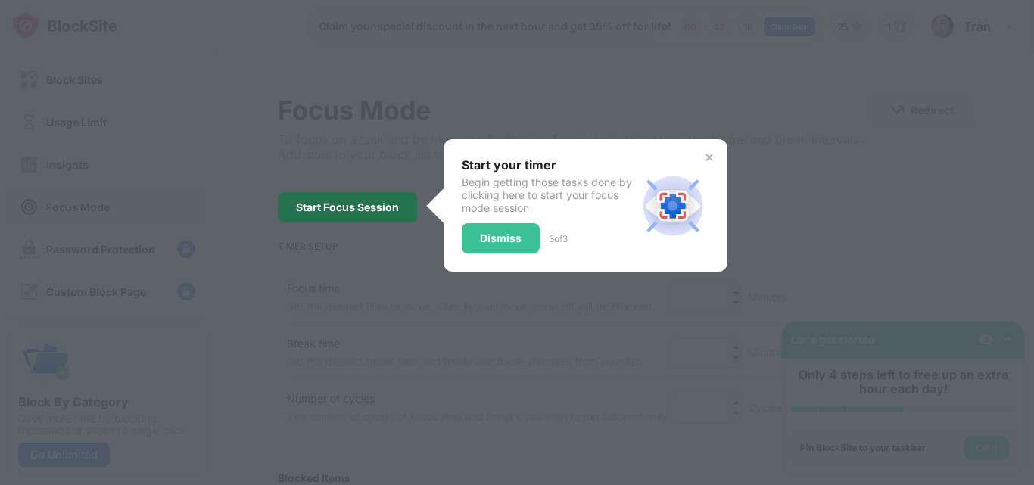
click at [400, 208] on div "Start Focus Session" at bounding box center [347, 207] width 139 height 30
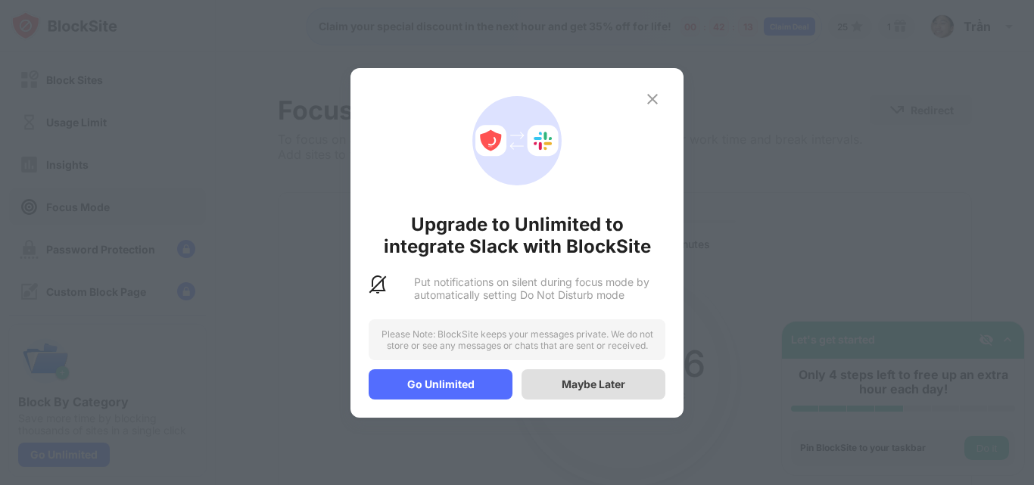
click at [578, 387] on div "Maybe Later" at bounding box center [594, 384] width 64 height 13
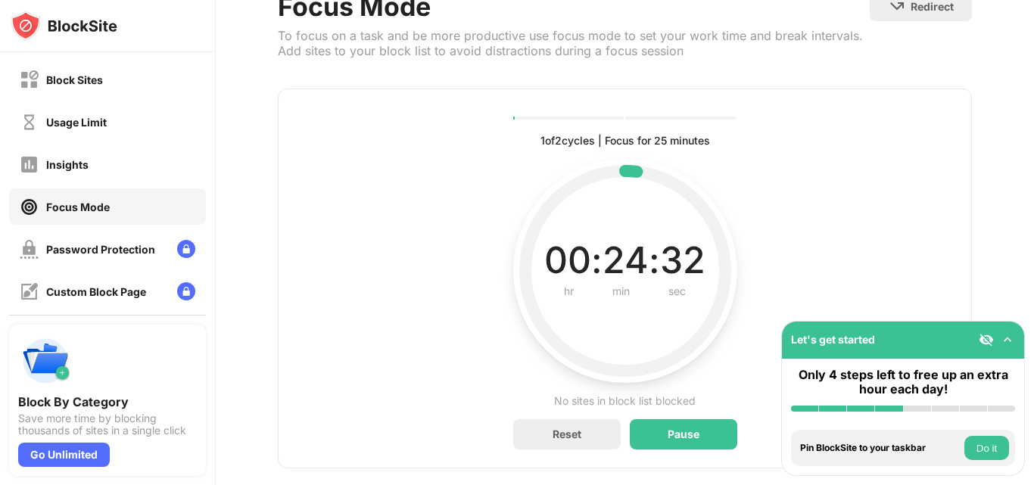
scroll to position [141, 0]
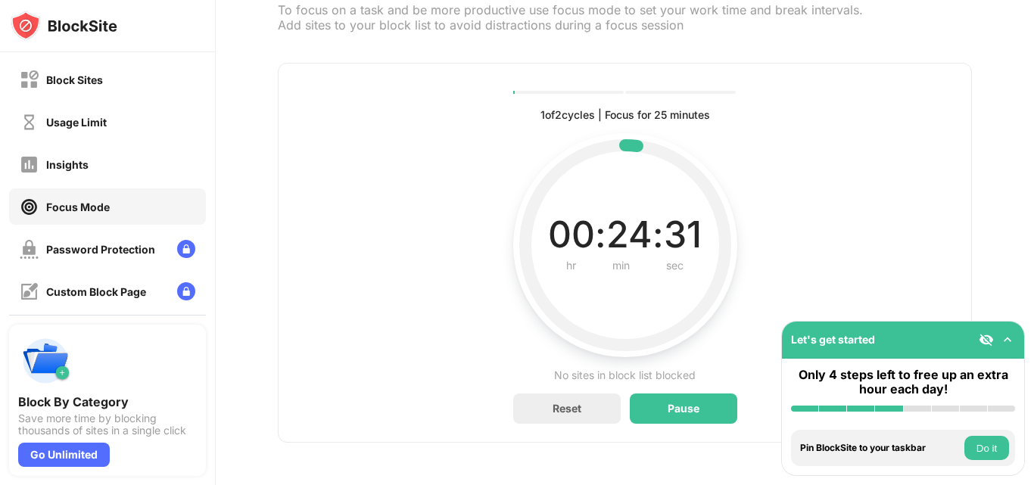
click at [676, 413] on div "1 of 2 cycles | Focus for 25 minutes Current, complete and future cycles status…" at bounding box center [625, 253] width 694 height 380
click at [677, 404] on div "Pause" at bounding box center [684, 409] width 108 height 30
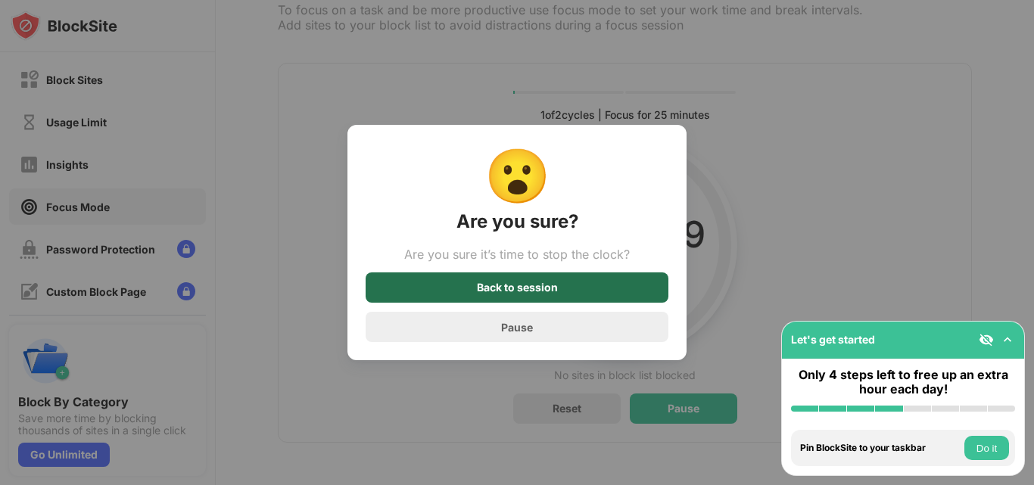
click at [570, 295] on div "Back to session" at bounding box center [517, 288] width 303 height 30
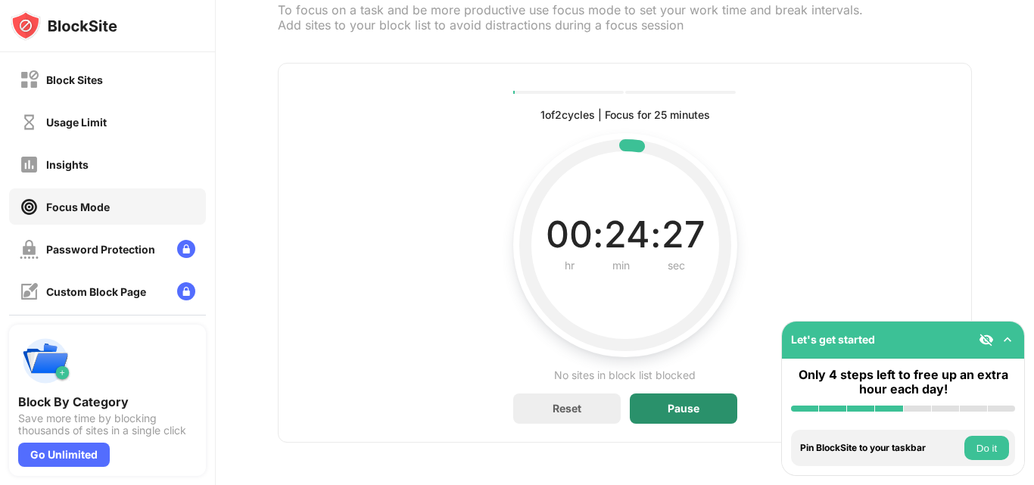
click at [656, 394] on div "Pause" at bounding box center [684, 409] width 108 height 30
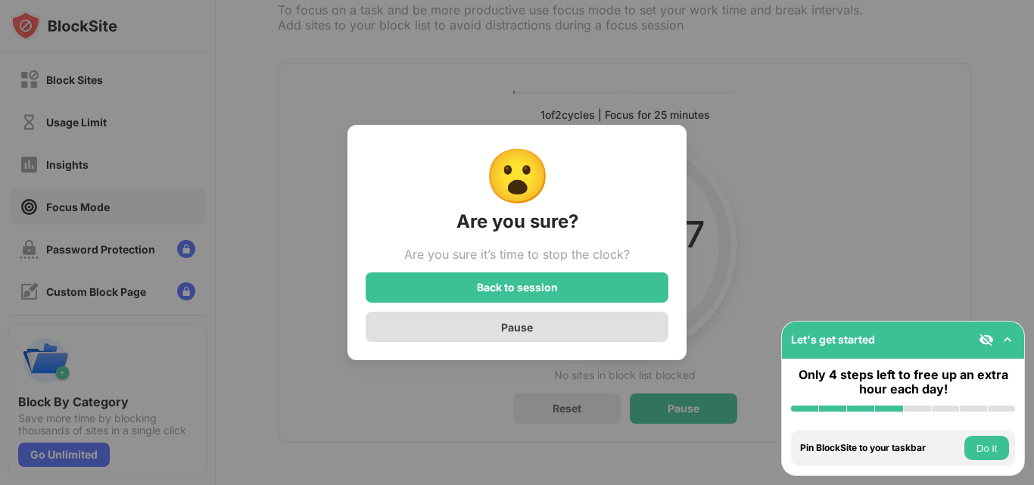
drag, startPoint x: 496, startPoint y: 334, endPoint x: 504, endPoint y: 340, distance: 10.3
click at [497, 334] on div "Pause" at bounding box center [517, 327] width 303 height 30
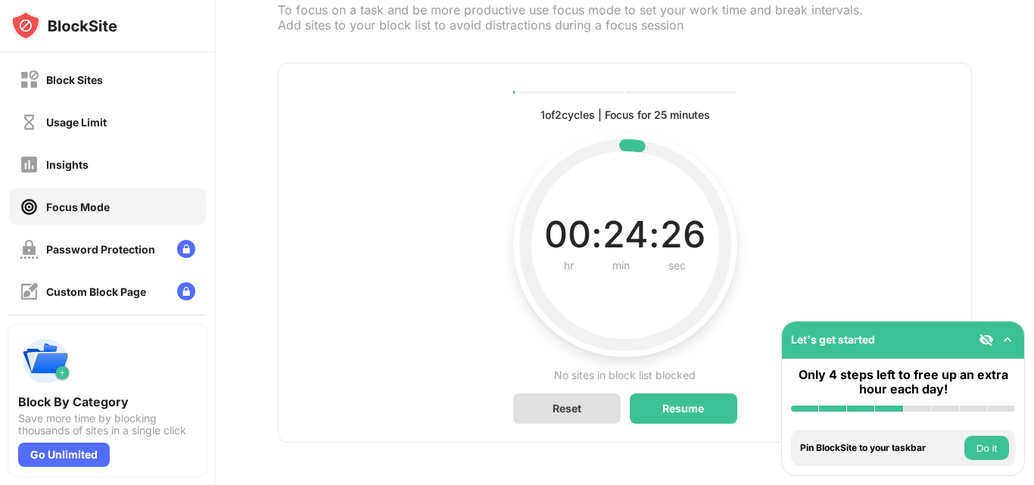
click at [570, 394] on div "Reset" at bounding box center [567, 409] width 108 height 30
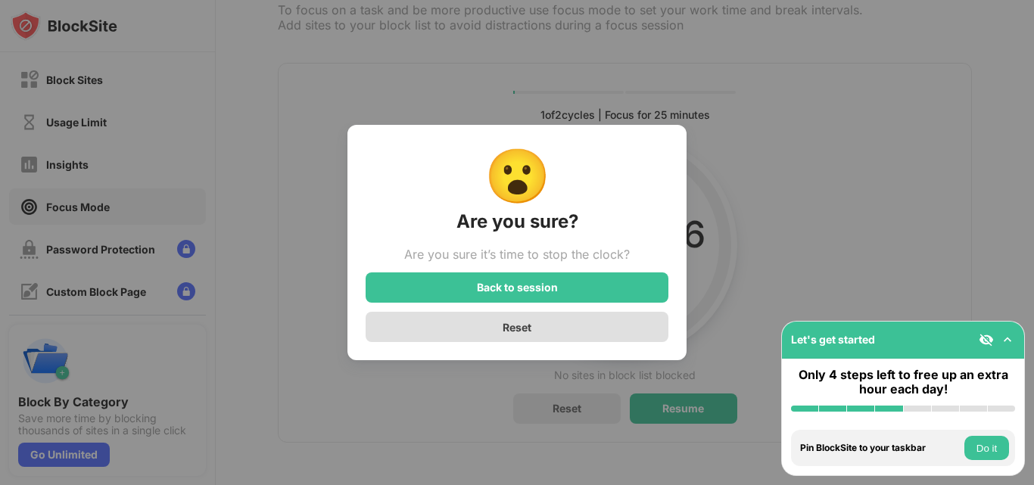
click at [572, 326] on div "Reset" at bounding box center [517, 327] width 303 height 30
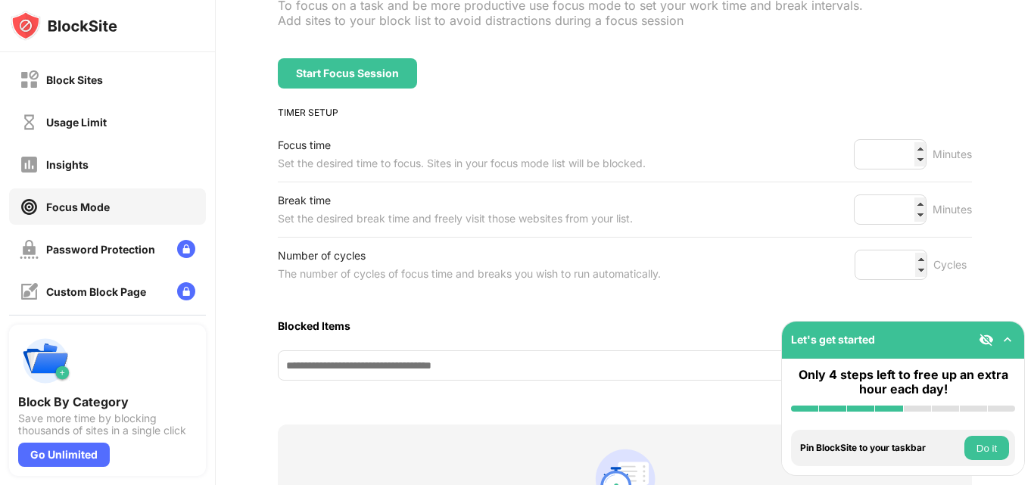
scroll to position [0, 0]
